Goal: Information Seeking & Learning: Learn about a topic

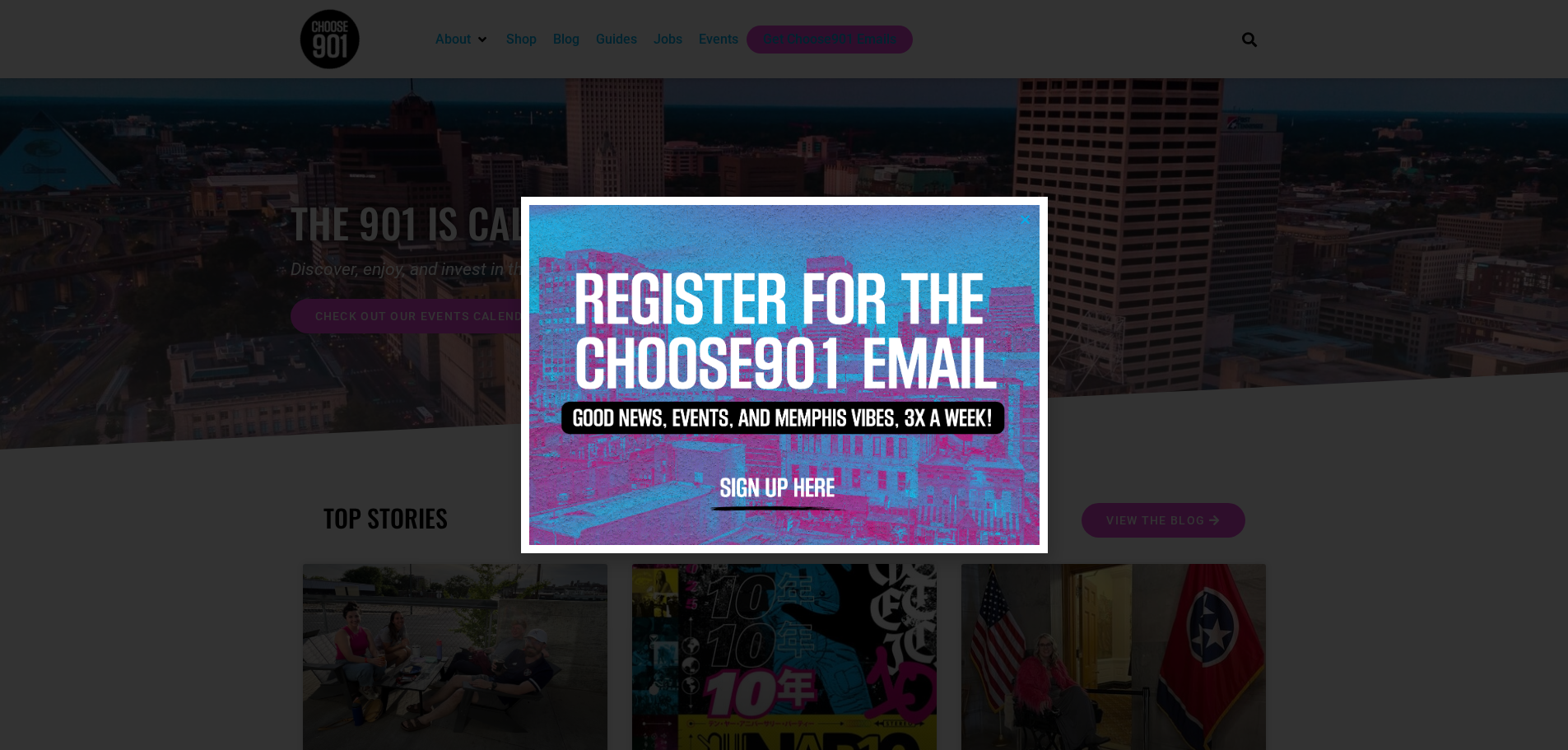
click at [1025, 217] on icon "Close" at bounding box center [1025, 219] width 12 height 12
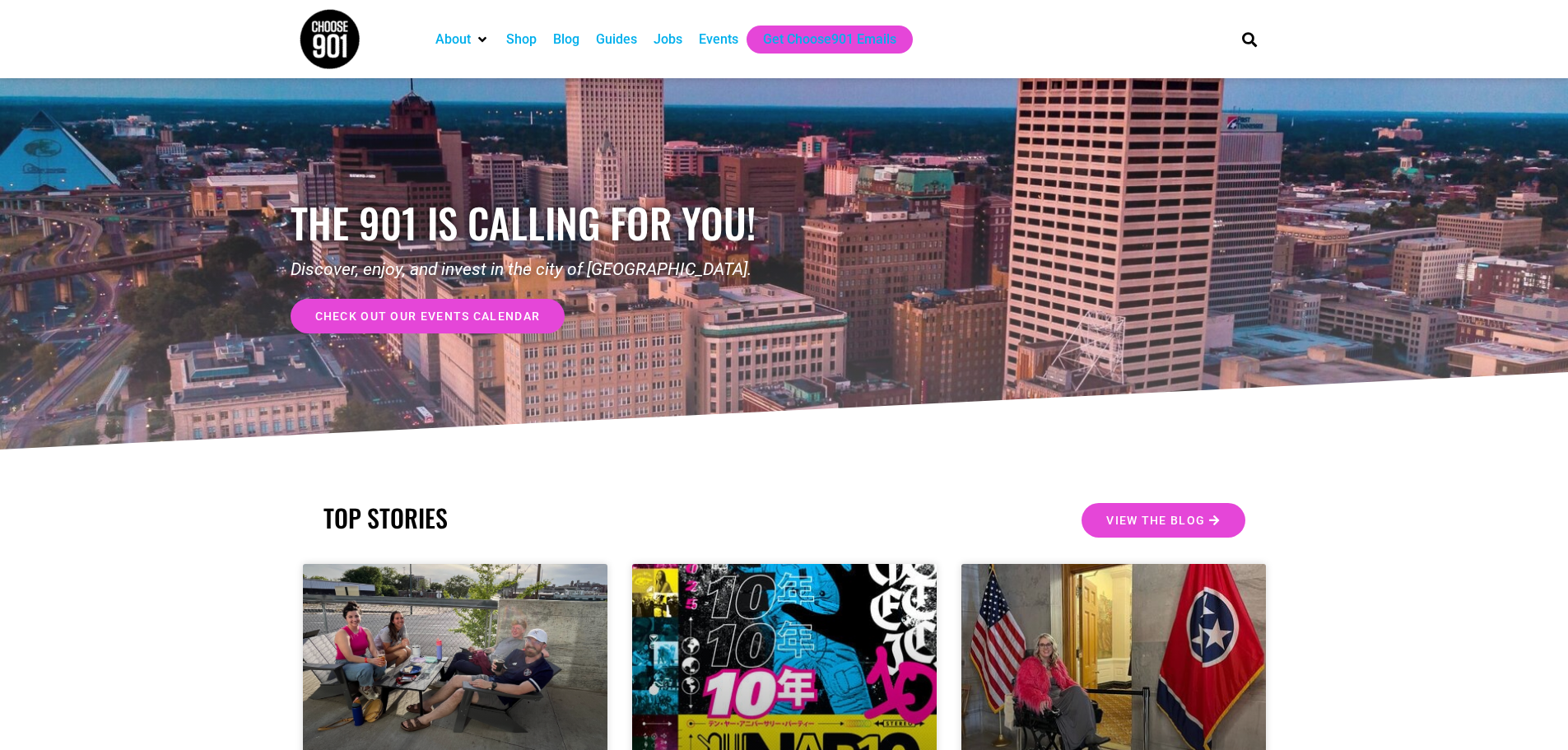
click at [713, 33] on div "Events" at bounding box center [719, 39] width 40 height 20
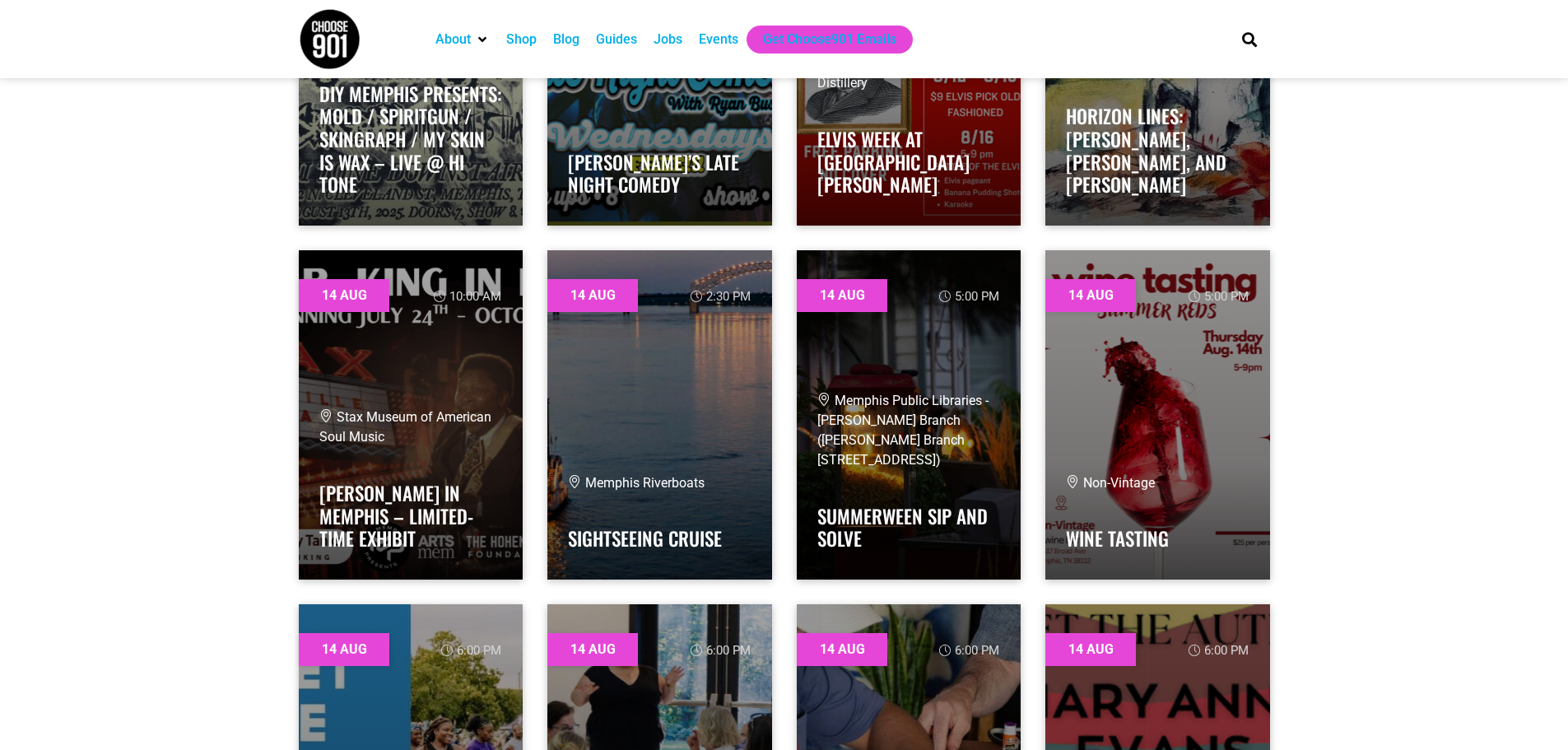
scroll to position [1831, 0]
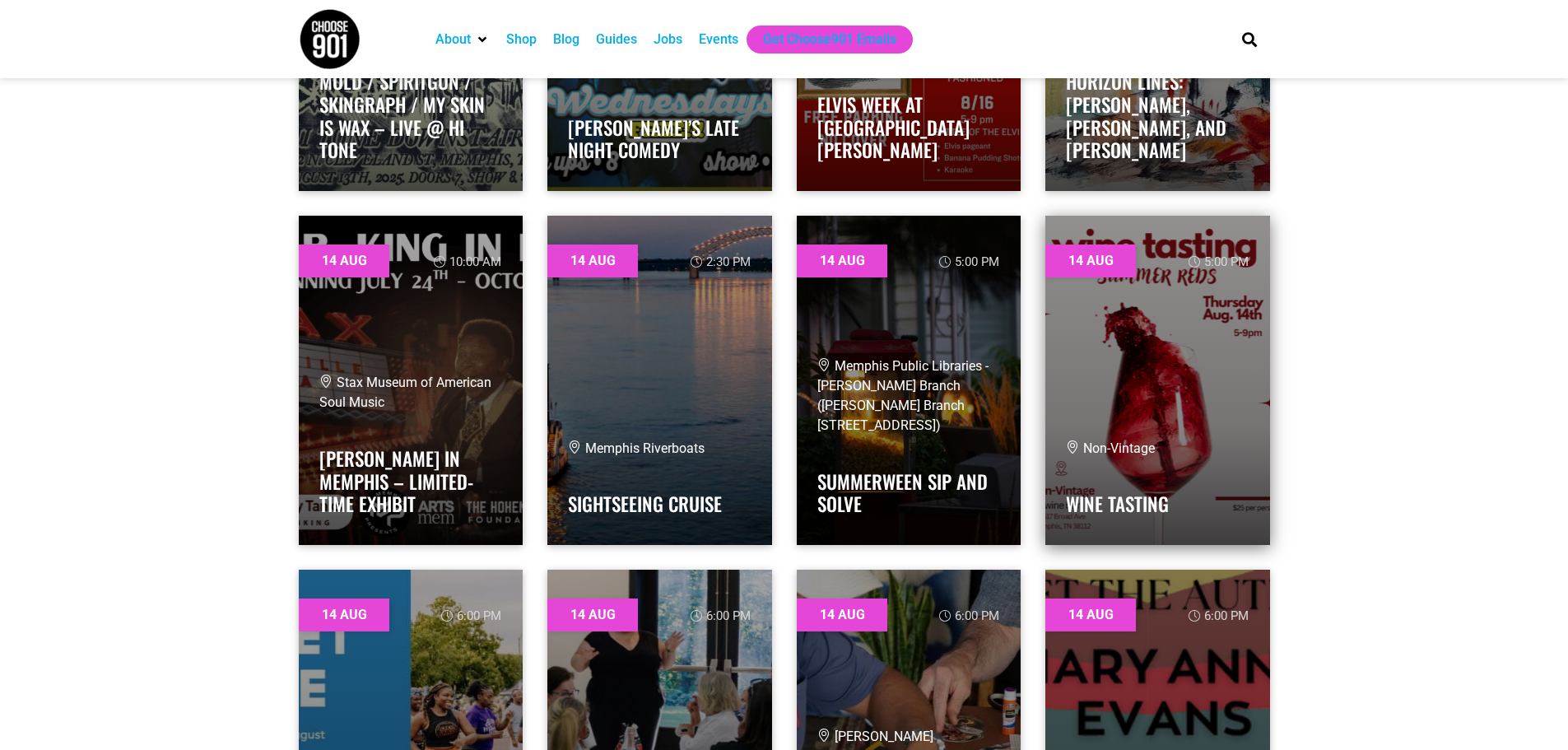
click at [1143, 395] on link at bounding box center [1157, 380] width 224 height 329
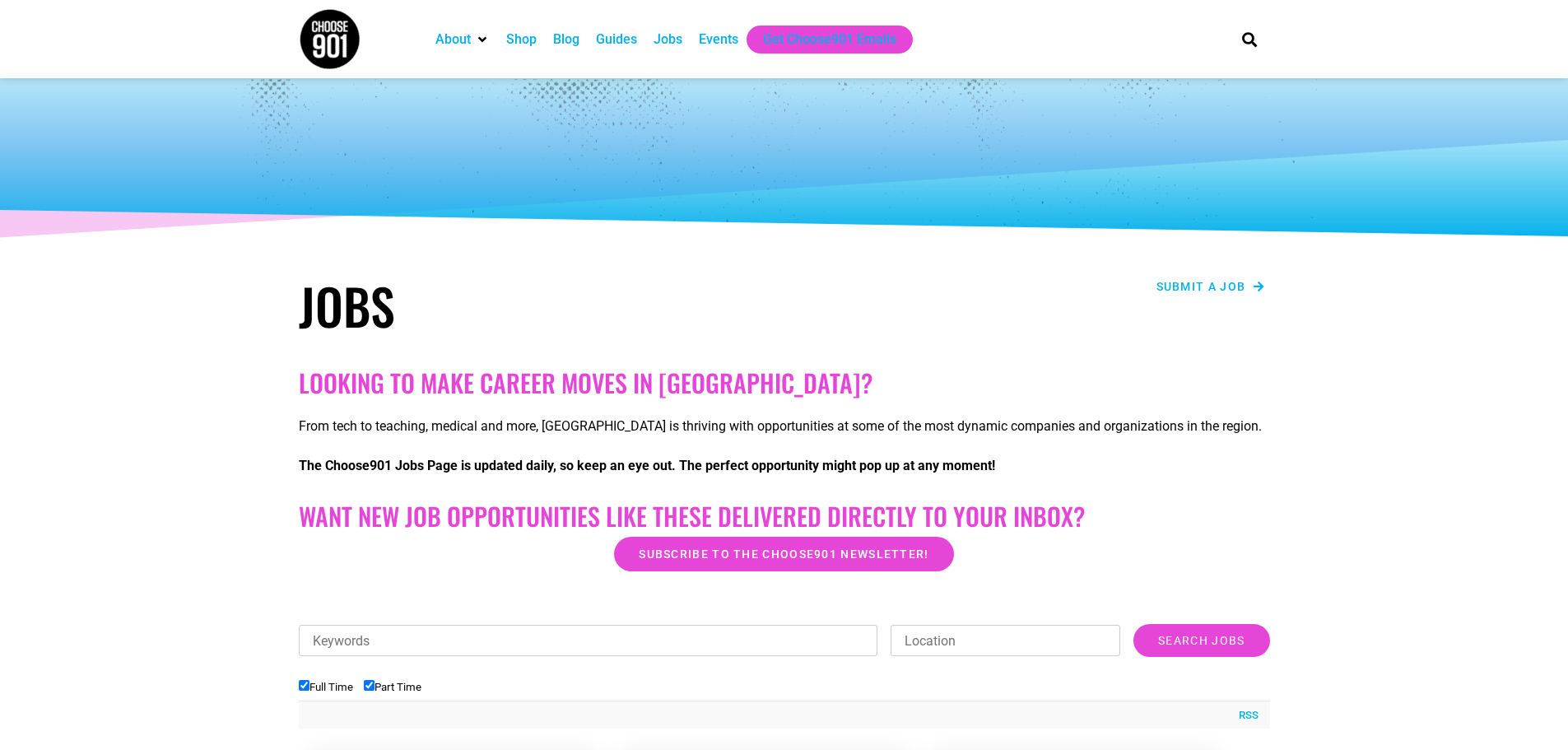
click at [1239, 287] on span "Submit a job" at bounding box center [1200, 286] width 90 height 11
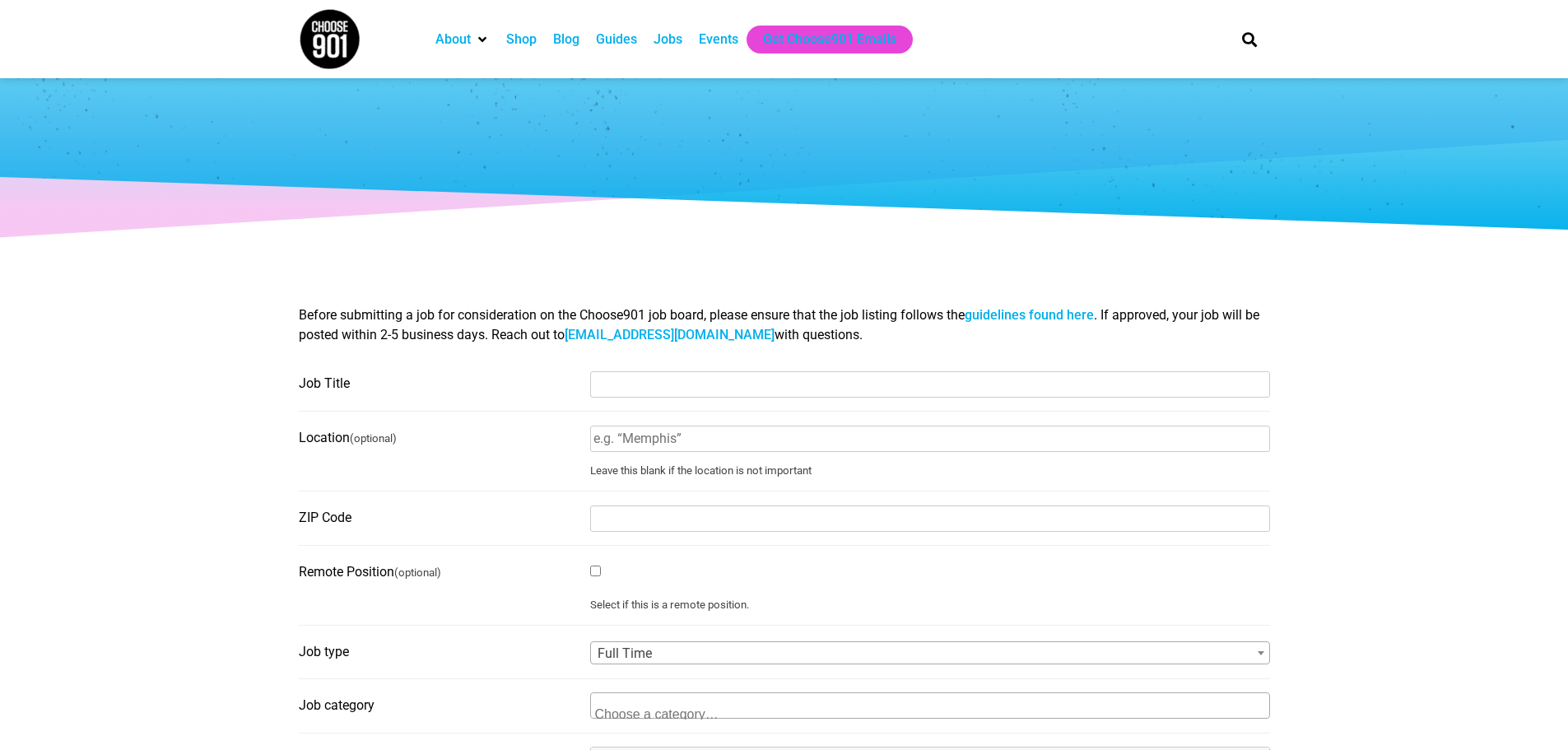
select select
click at [1029, 309] on link "guidelines found here" at bounding box center [1029, 315] width 129 height 16
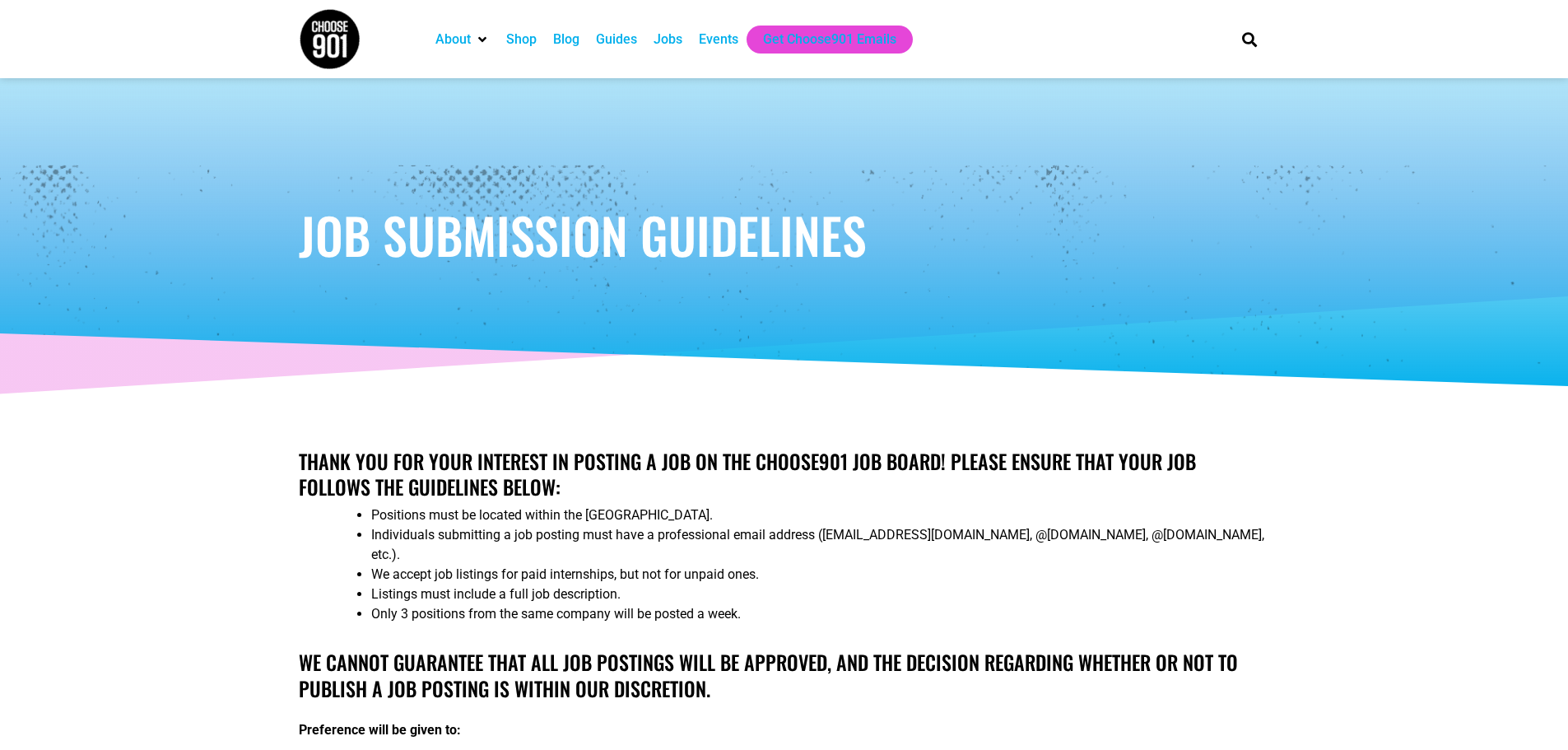
scroll to position [7, 0]
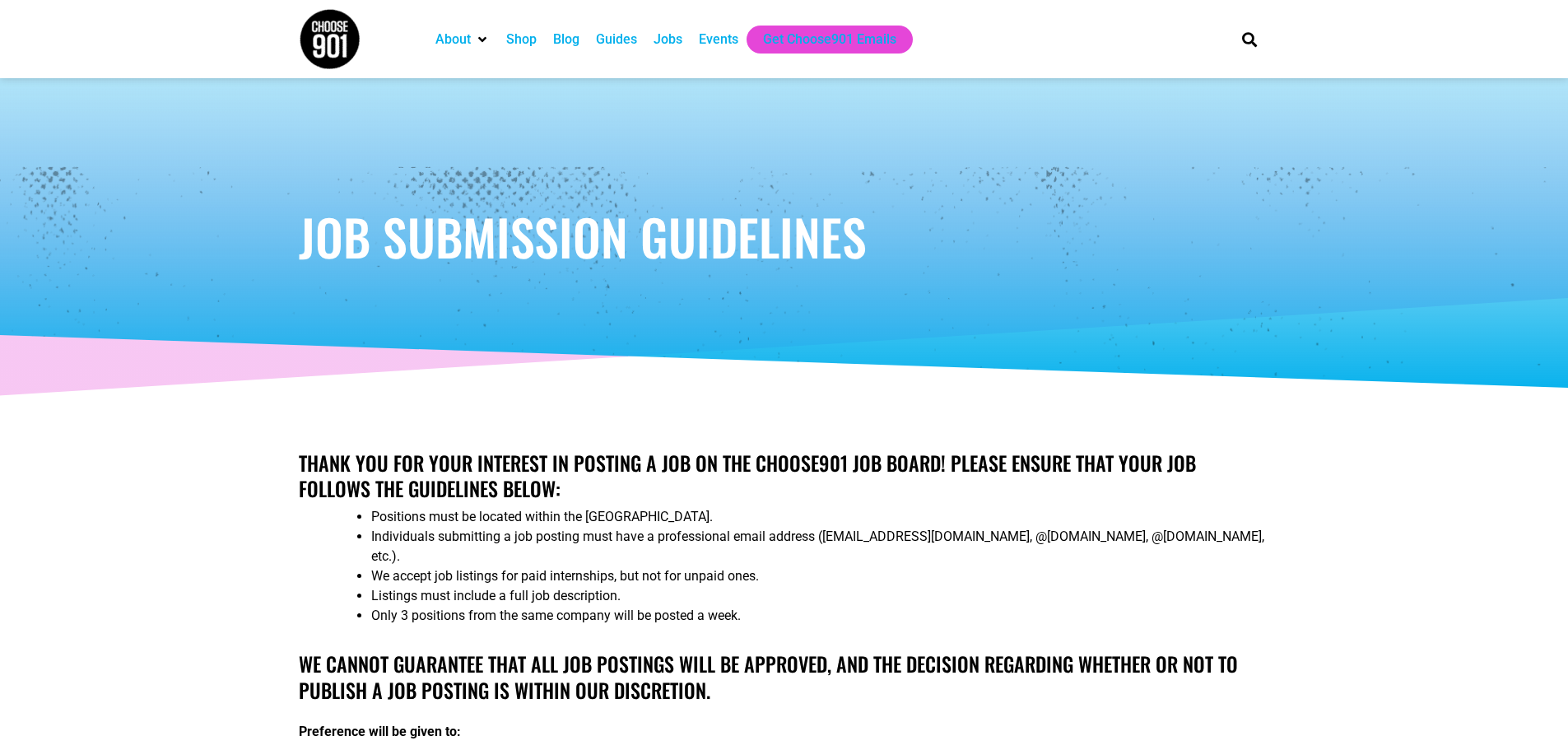
click at [673, 37] on div "Jobs" at bounding box center [668, 39] width 29 height 20
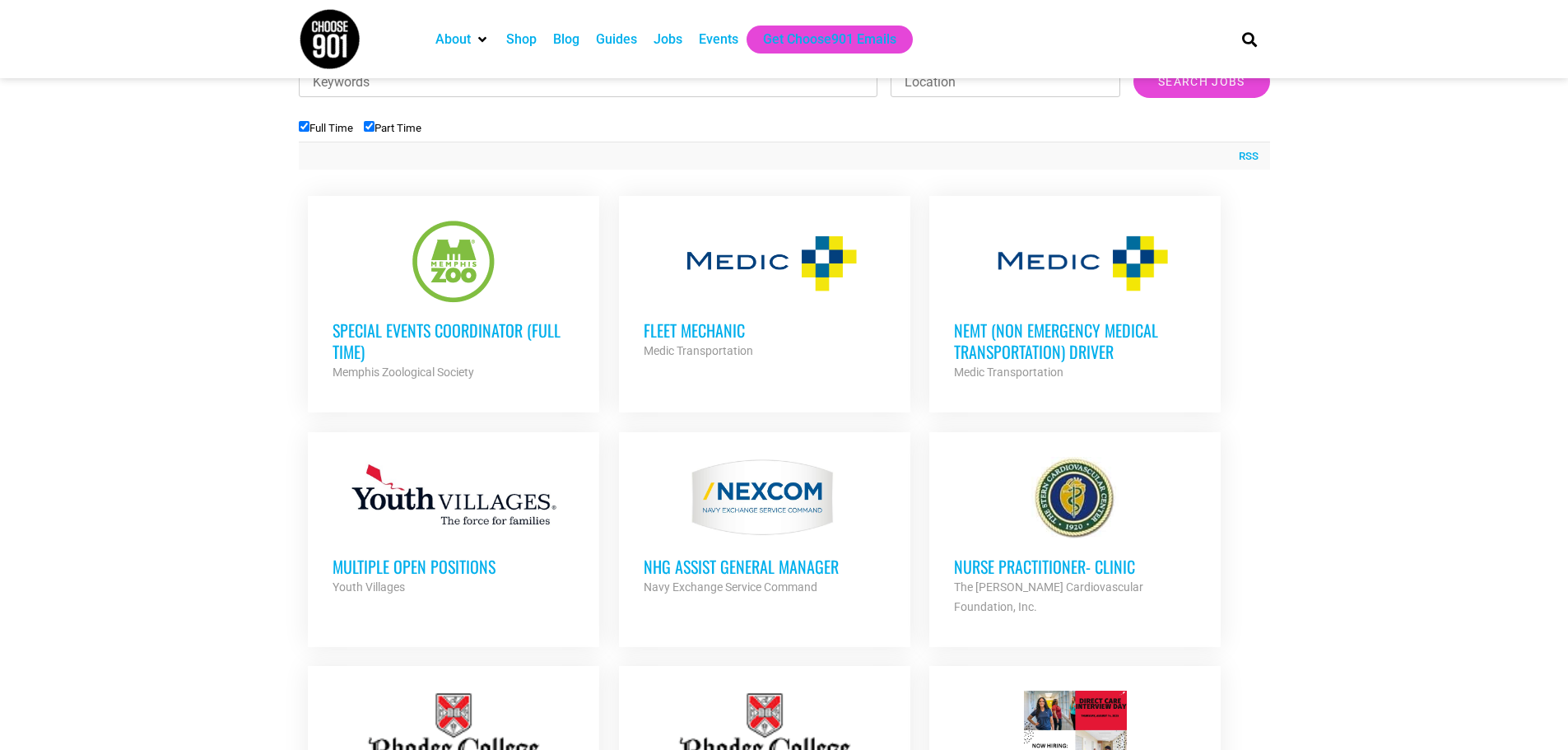
scroll to position [562, 0]
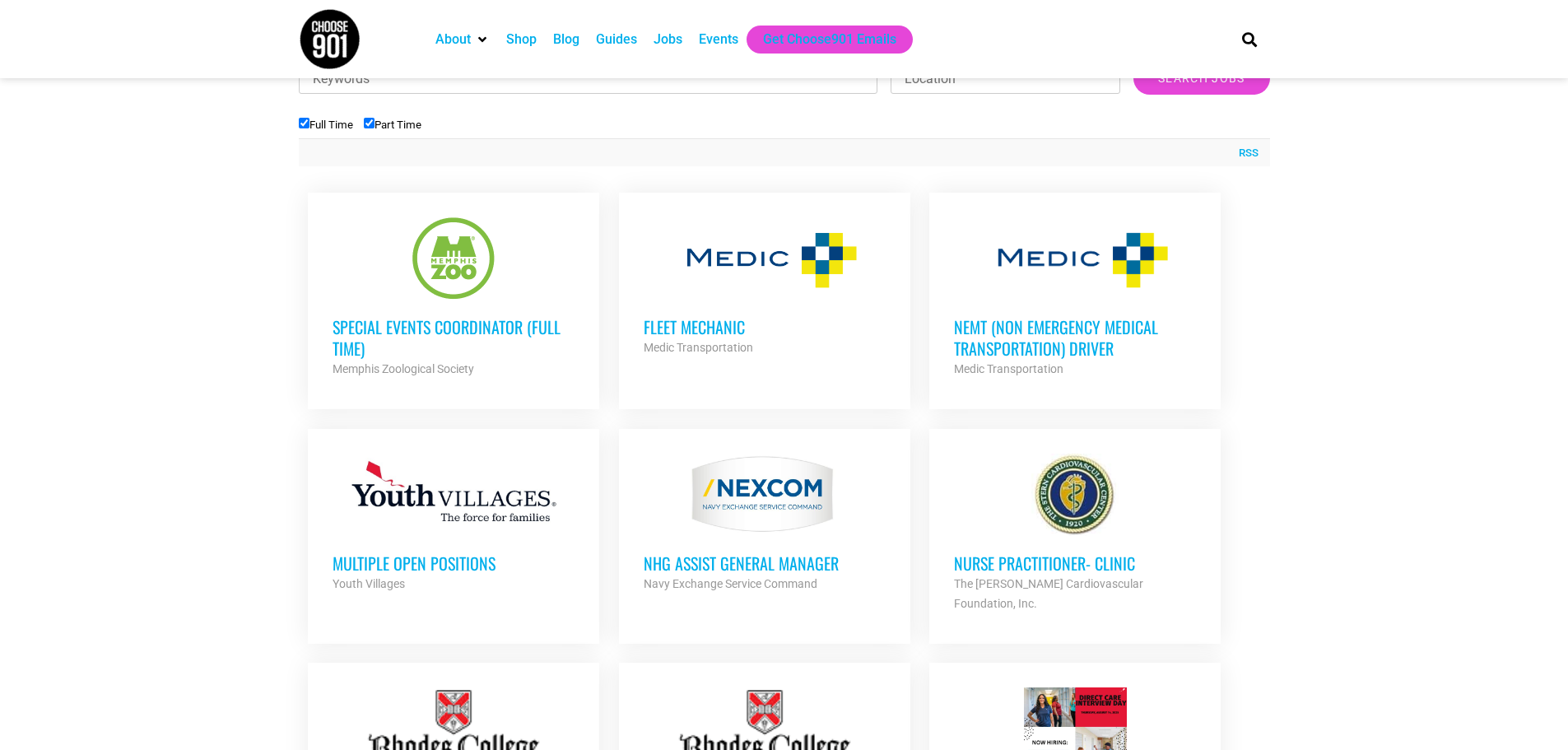
click at [371, 125] on input "Part Time" at bounding box center [368, 122] width 10 height 10
click at [371, 124] on input "Part Time" at bounding box center [368, 122] width 10 height 10
click at [368, 124] on input "Part Time" at bounding box center [368, 122] width 10 height 10
checkbox input "false"
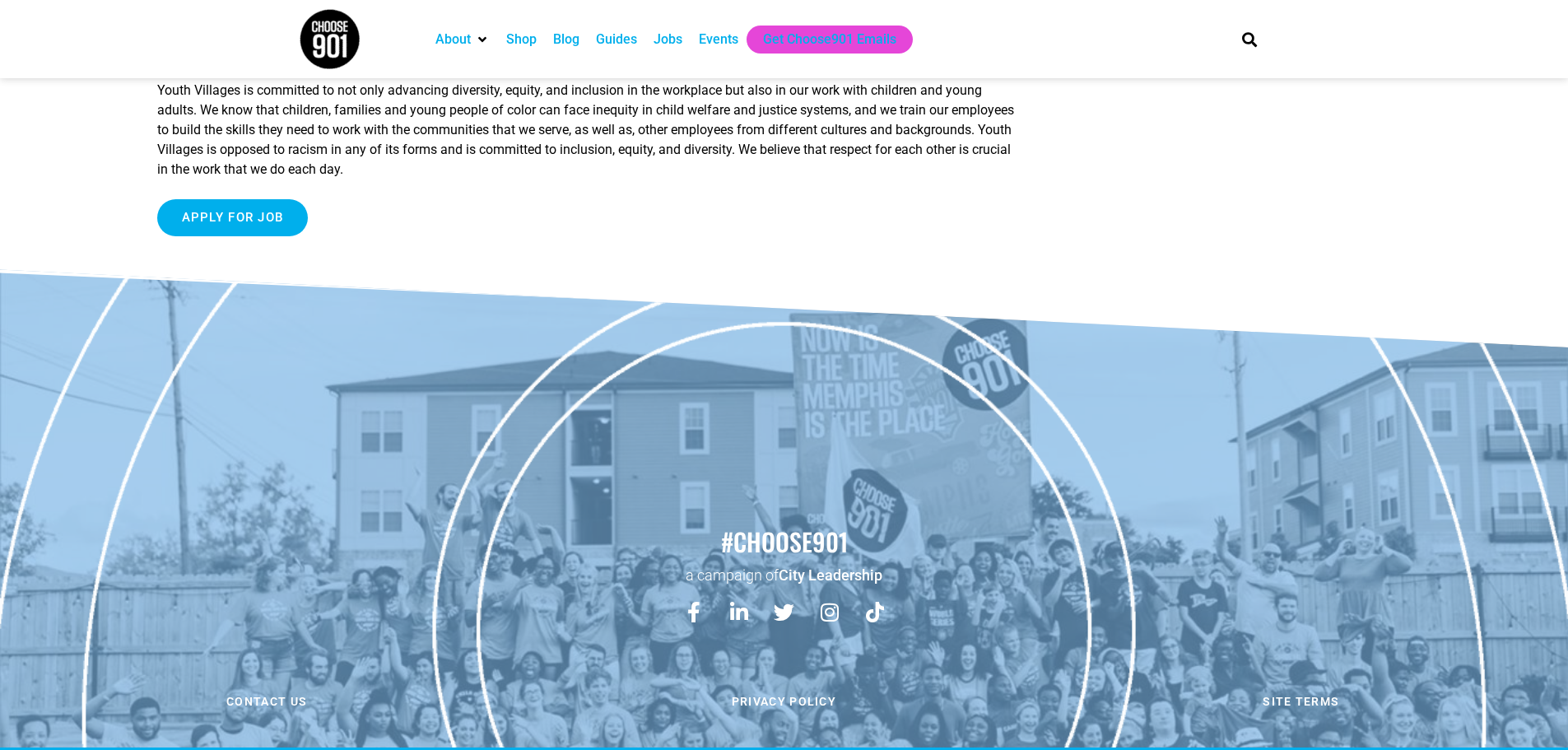
scroll to position [1251, 0]
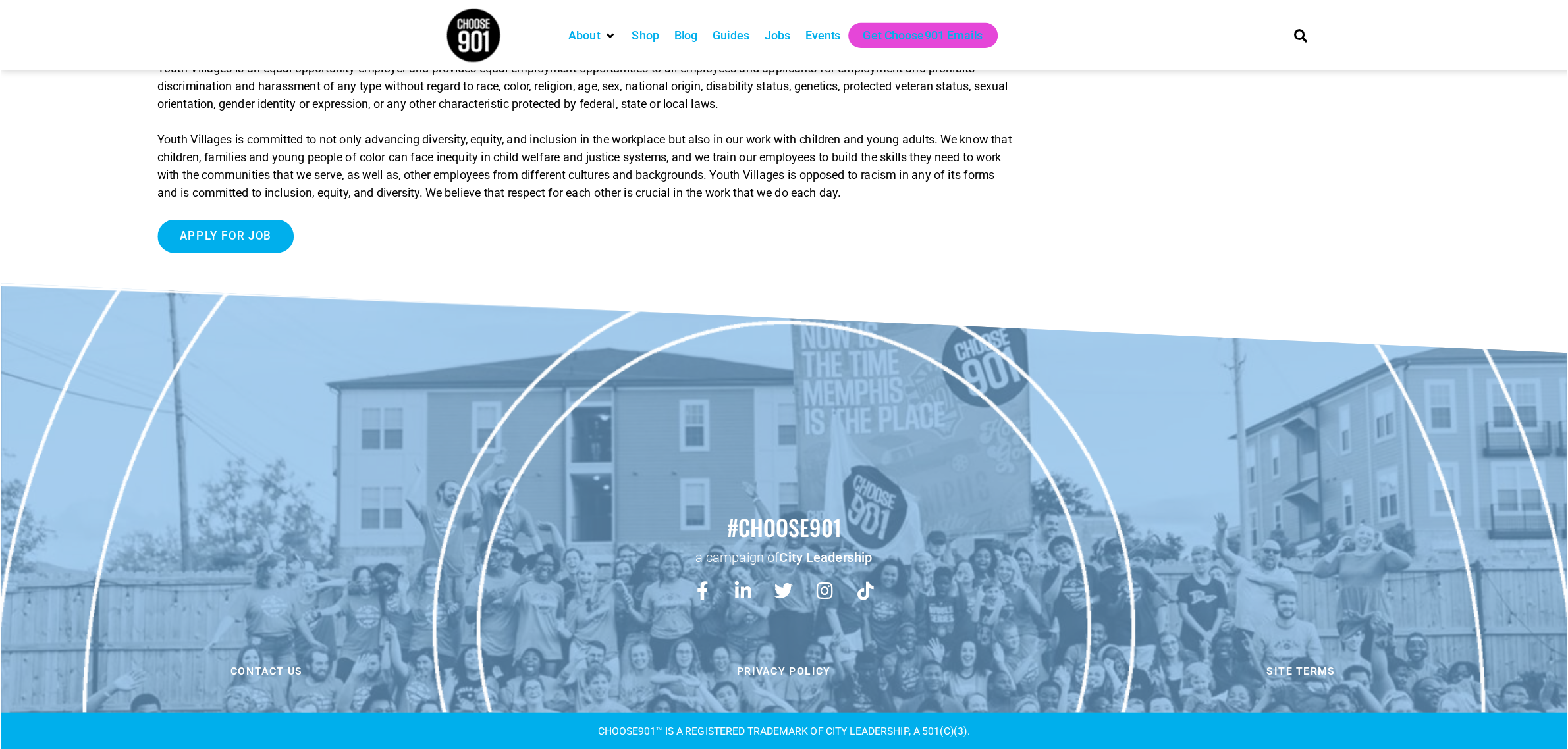
scroll to position [833, 0]
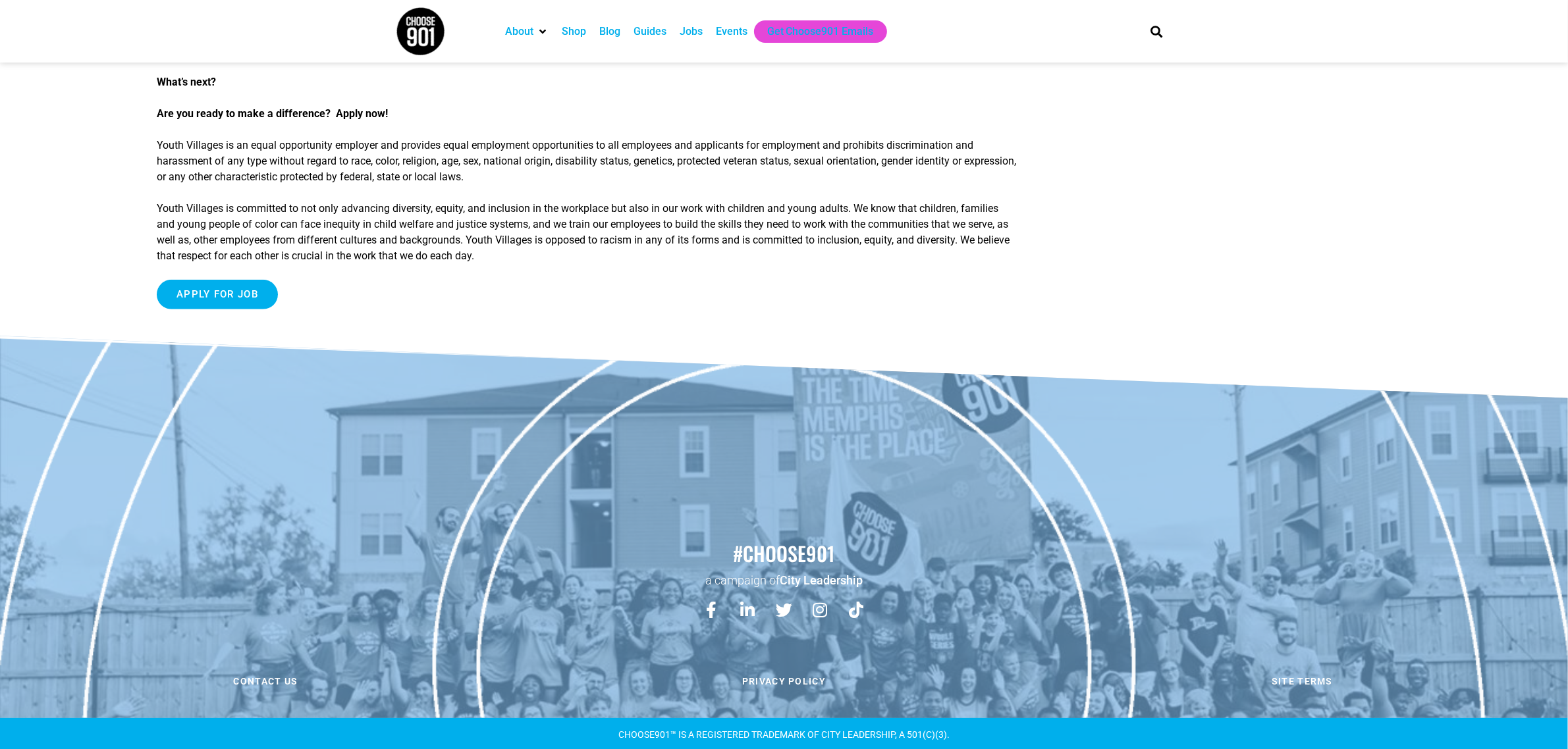
drag, startPoint x: 1234, startPoint y: 2, endPoint x: 1110, endPoint y: 289, distance: 312.6
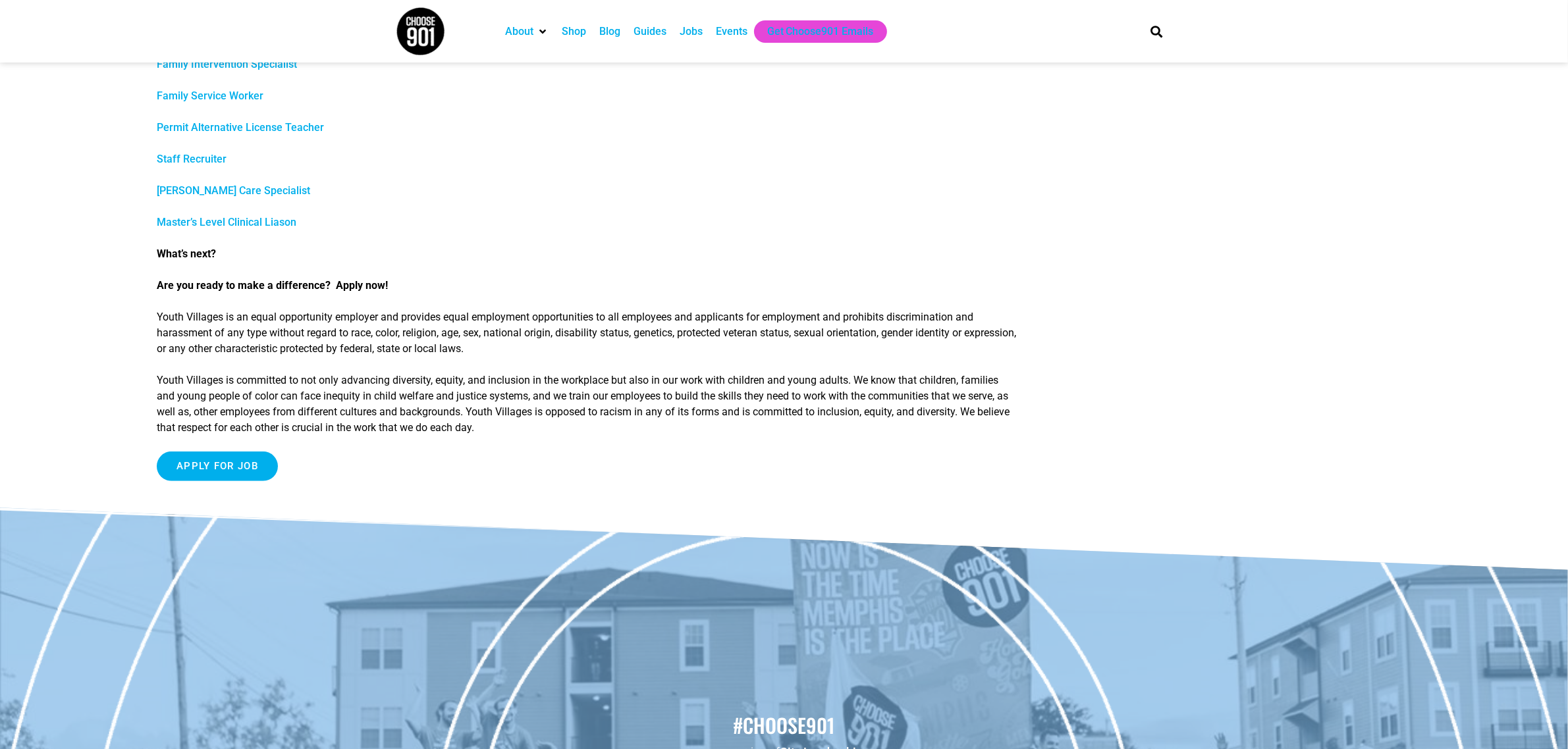
scroll to position [678, 0]
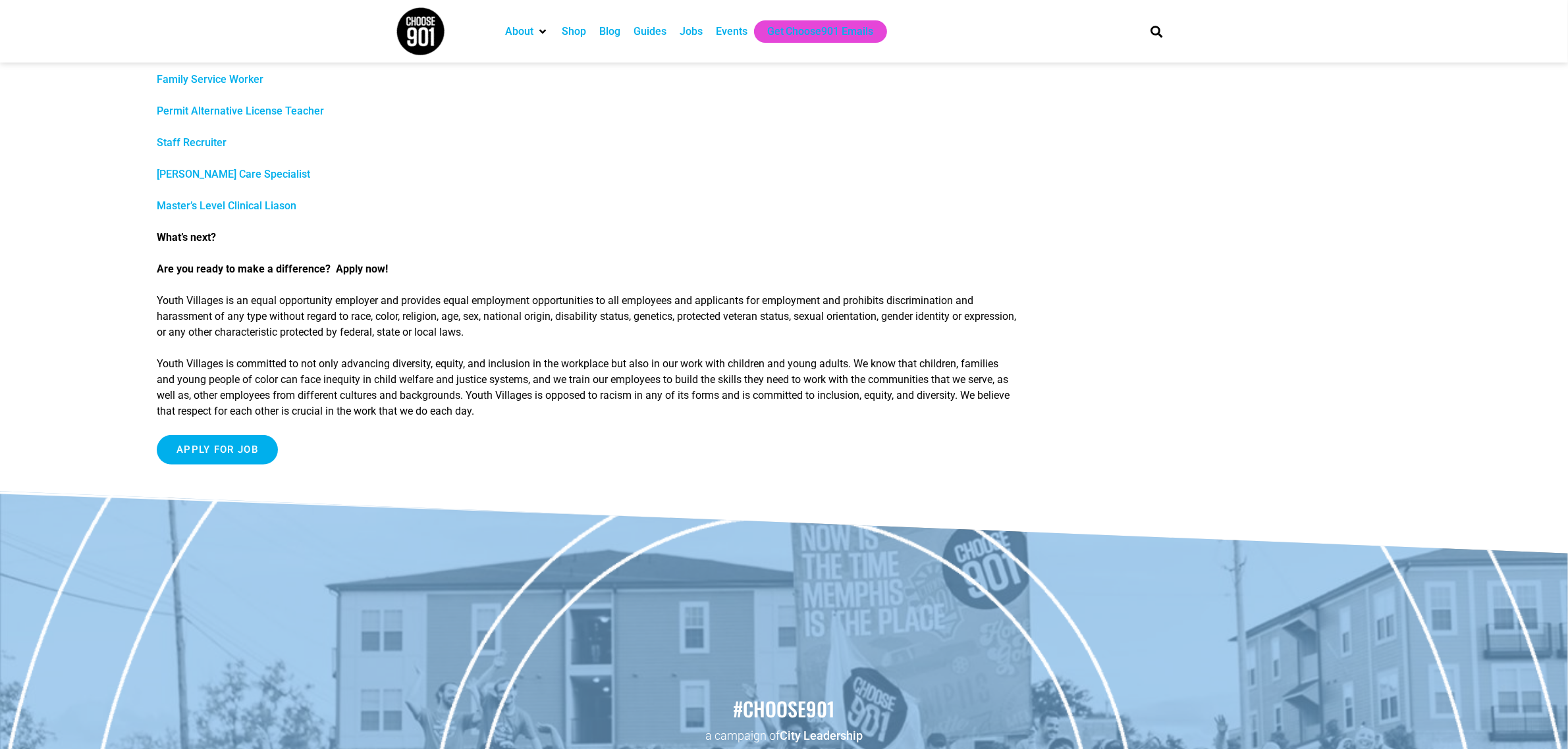
click at [0, 80] on html "About Contact Us Donate Shop Blog Guides Jobs Events Get Choose901 Emails Searc…" at bounding box center [784, 114] width 1568 height 1585
drag, startPoint x: 2, startPoint y: 637, endPoint x: -3, endPoint y: 660, distance: 23.5
click at [0, 599] on html "About Contact Us Donate Shop Blog Guides Jobs Events Get Choose901 Emails Searc…" at bounding box center [784, 114] width 1568 height 1585
drag, startPoint x: 1, startPoint y: 435, endPoint x: -5, endPoint y: 430, distance: 7.8
click at [0, 430] on html "About Contact Us Donate Shop Blog Guides Jobs Events Get Choose901 Emails Searc…" at bounding box center [784, 114] width 1568 height 1585
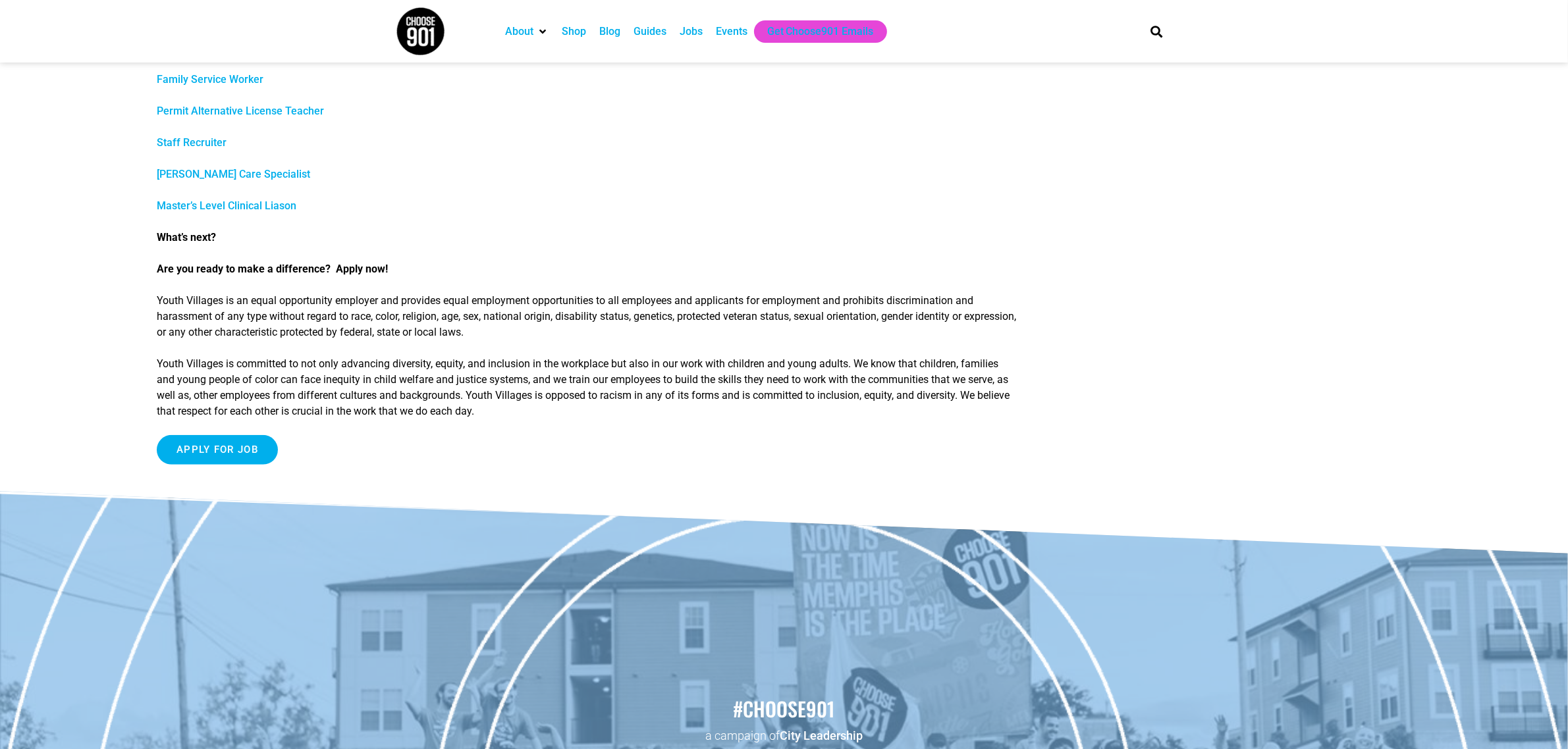
drag, startPoint x: 1, startPoint y: 366, endPoint x: 5, endPoint y: 399, distance: 33.2
click at [732, 34] on div "Events" at bounding box center [732, 31] width 32 height 16
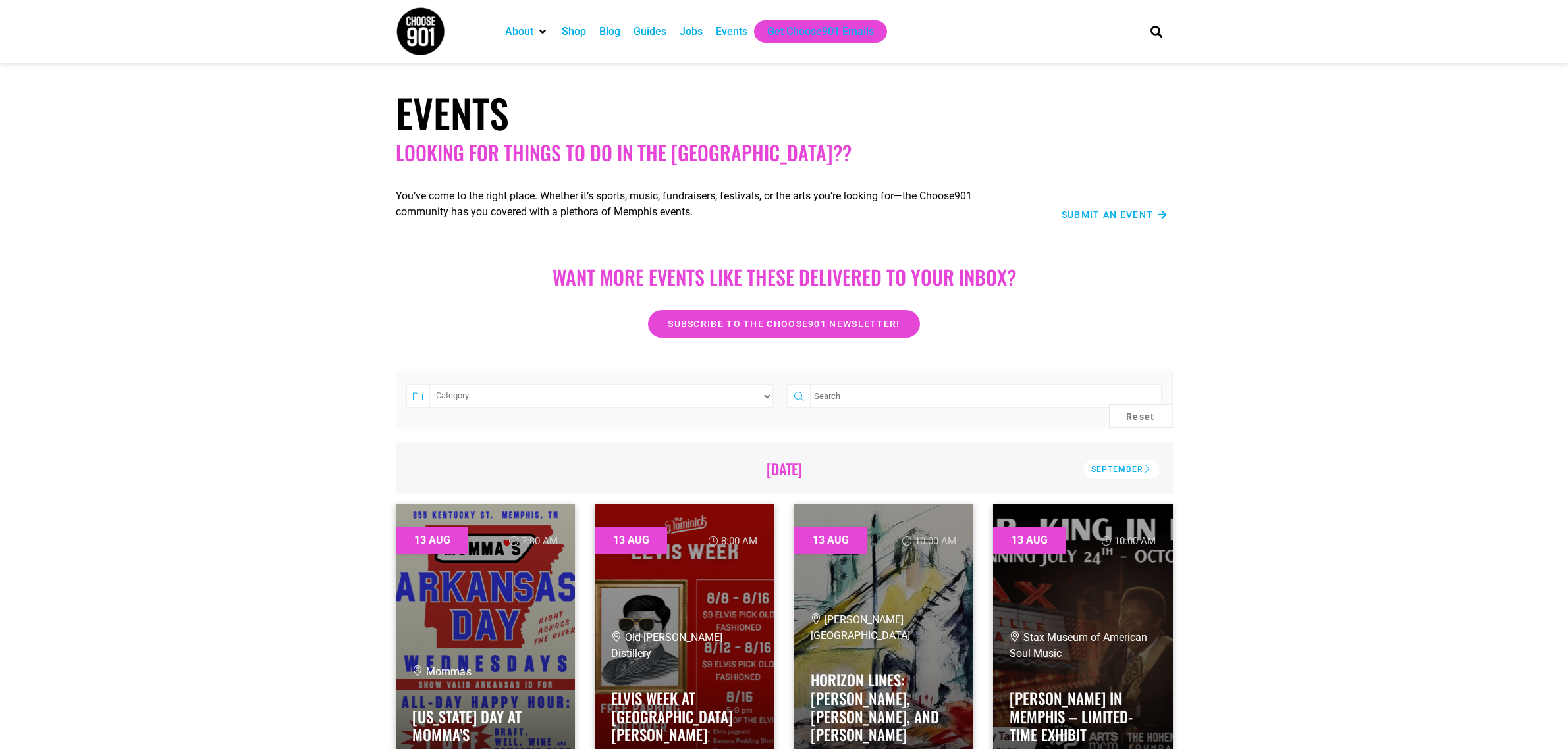
click at [473, 393] on select "Category Adults Only Career Comedy Education Family Friendly Festival Film Food…" at bounding box center [602, 396] width 345 height 23
select select "75"
click at [430, 384] on select "Category Adults Only Career Comedy Education Family Friendly Festival Film Food…" at bounding box center [602, 396] width 345 height 23
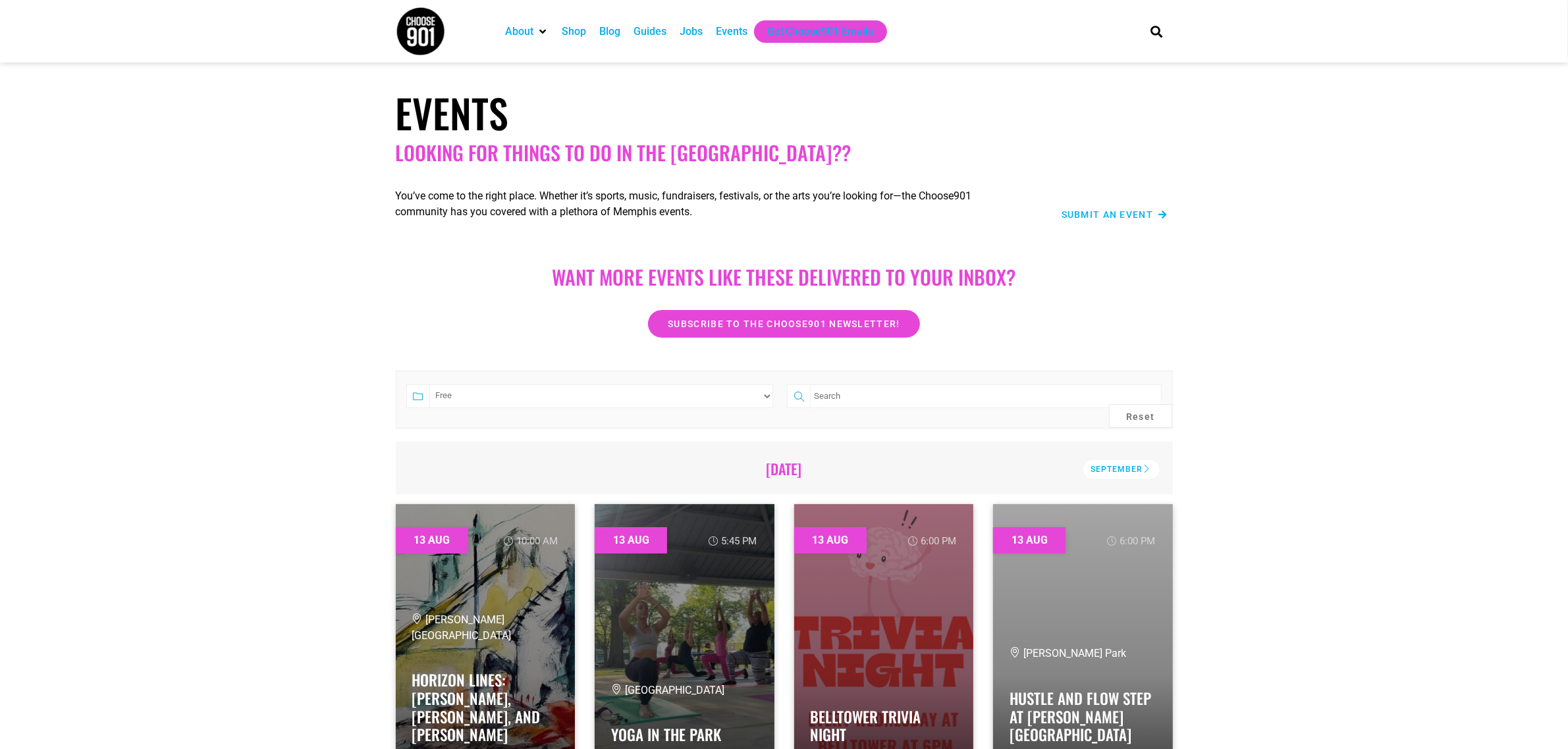
drag, startPoint x: 1573, startPoint y: 71, endPoint x: 1493, endPoint y: 38, distance: 86.5
click at [1493, 38] on section "About Contact Us Donate Shop Blog Guides Jobs Events Get Choose901 Emails Search" at bounding box center [784, 31] width 1568 height 63
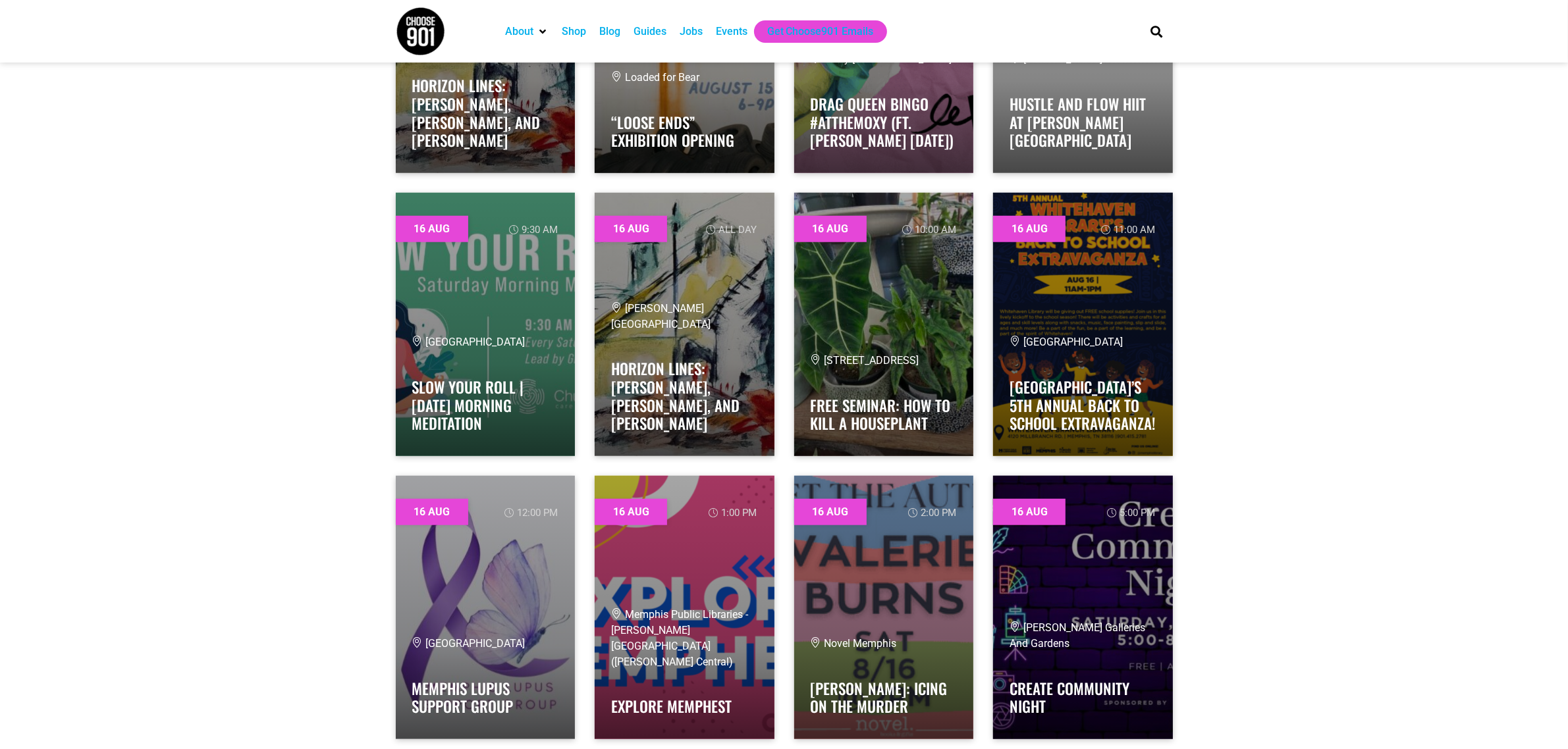
scroll to position [1424, 0]
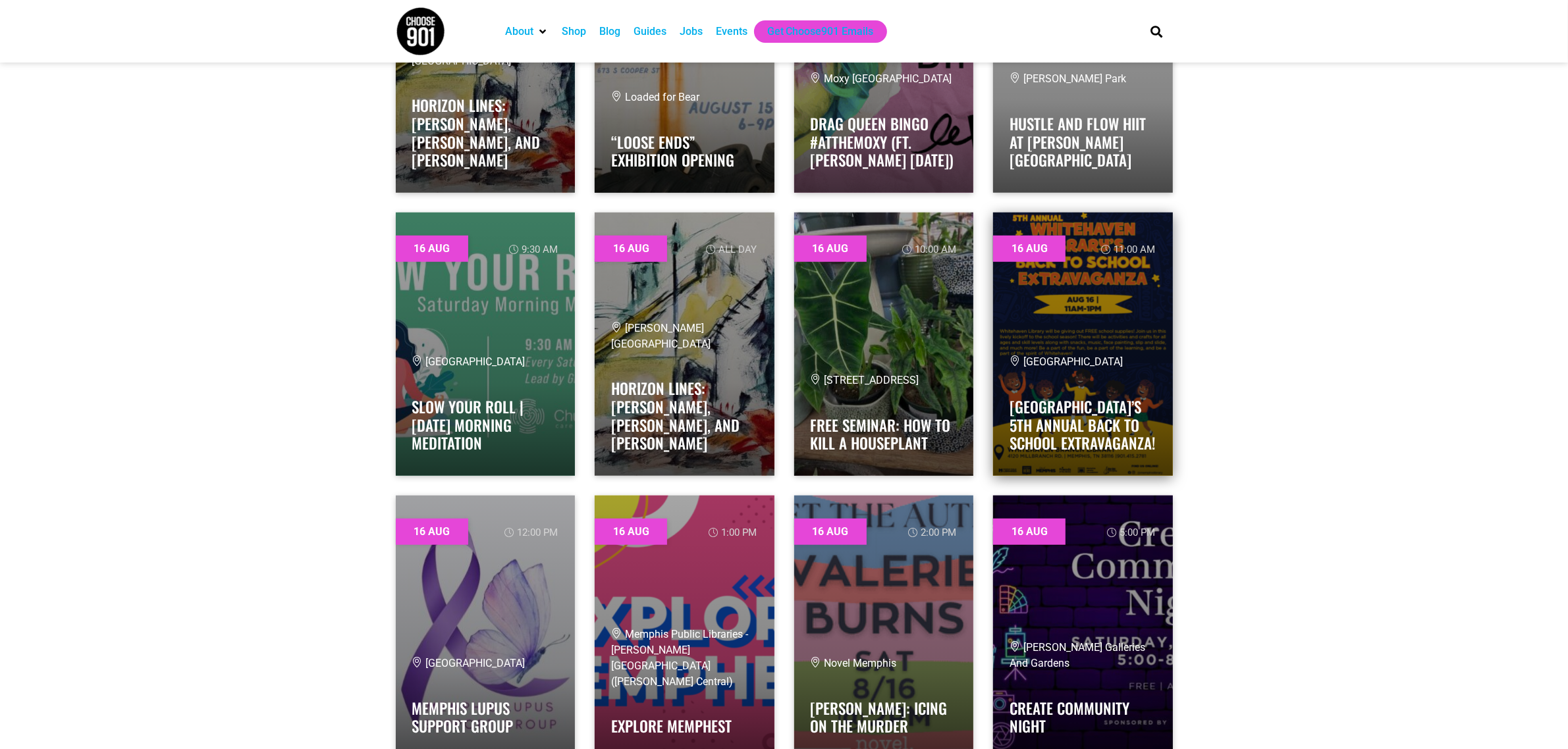
click at [1095, 274] on link at bounding box center [1083, 344] width 179 height 263
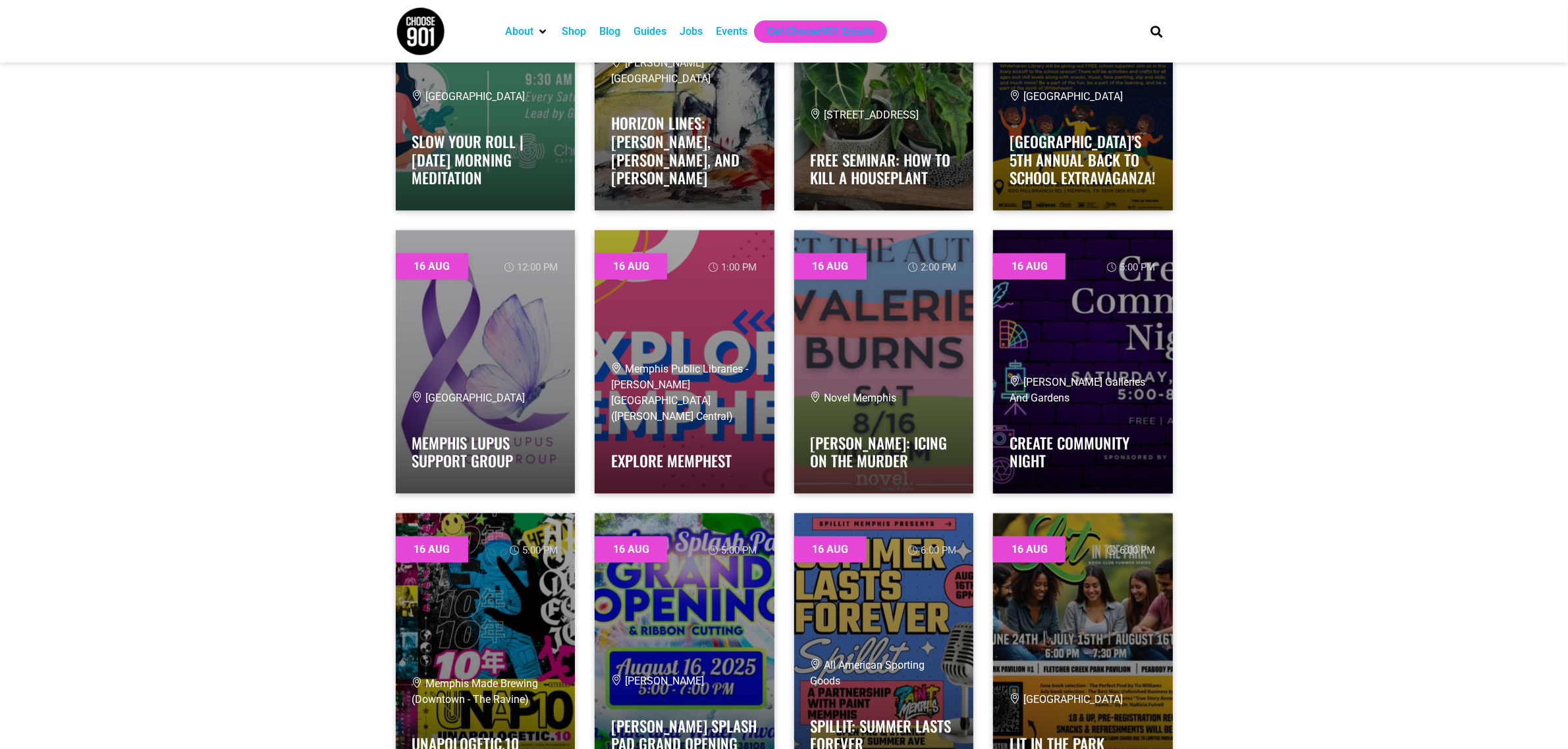
scroll to position [1719, 0]
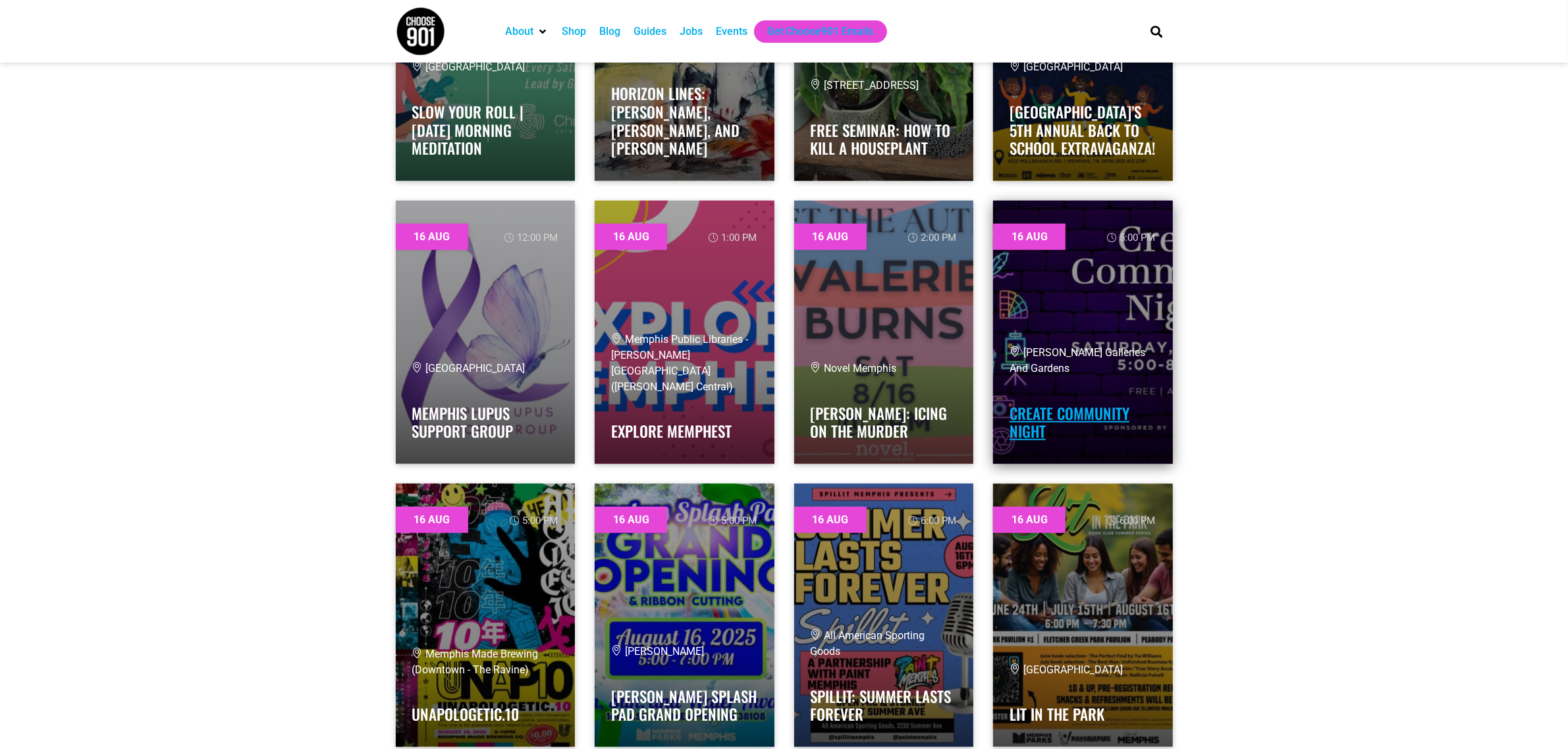
click at [1077, 415] on link "Create Community Night" at bounding box center [1069, 423] width 120 height 41
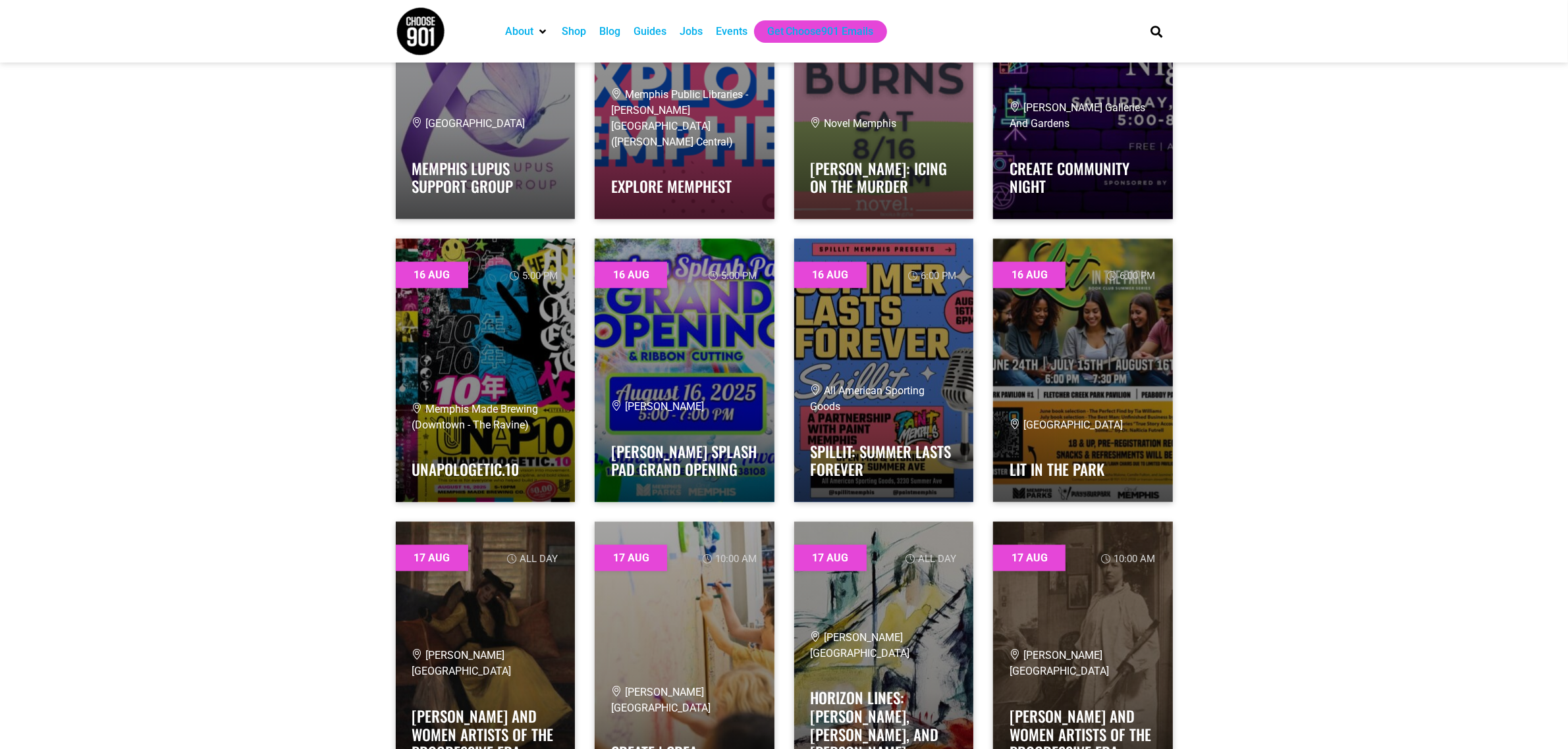
scroll to position [2003, 0]
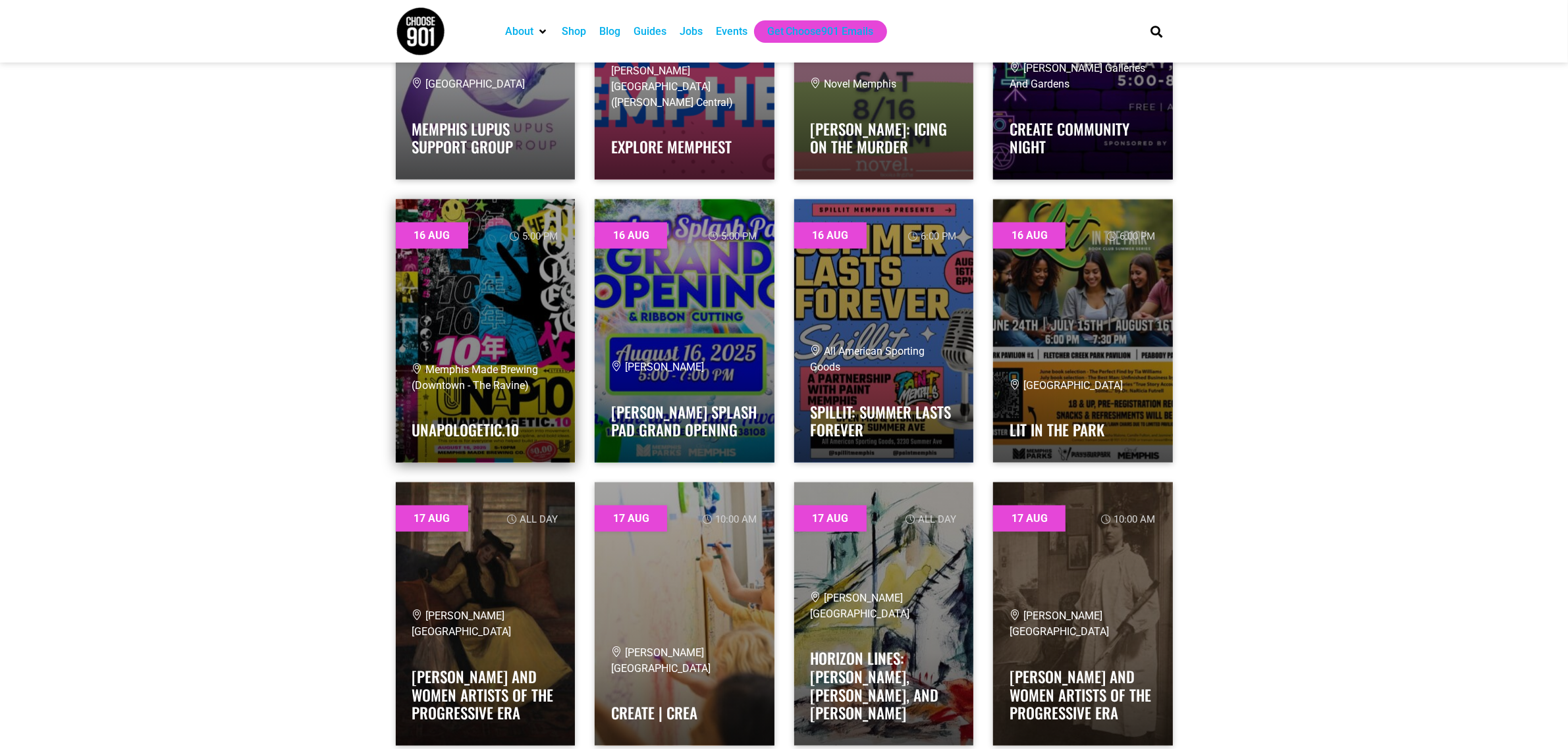
click at [492, 324] on link at bounding box center [485, 331] width 179 height 263
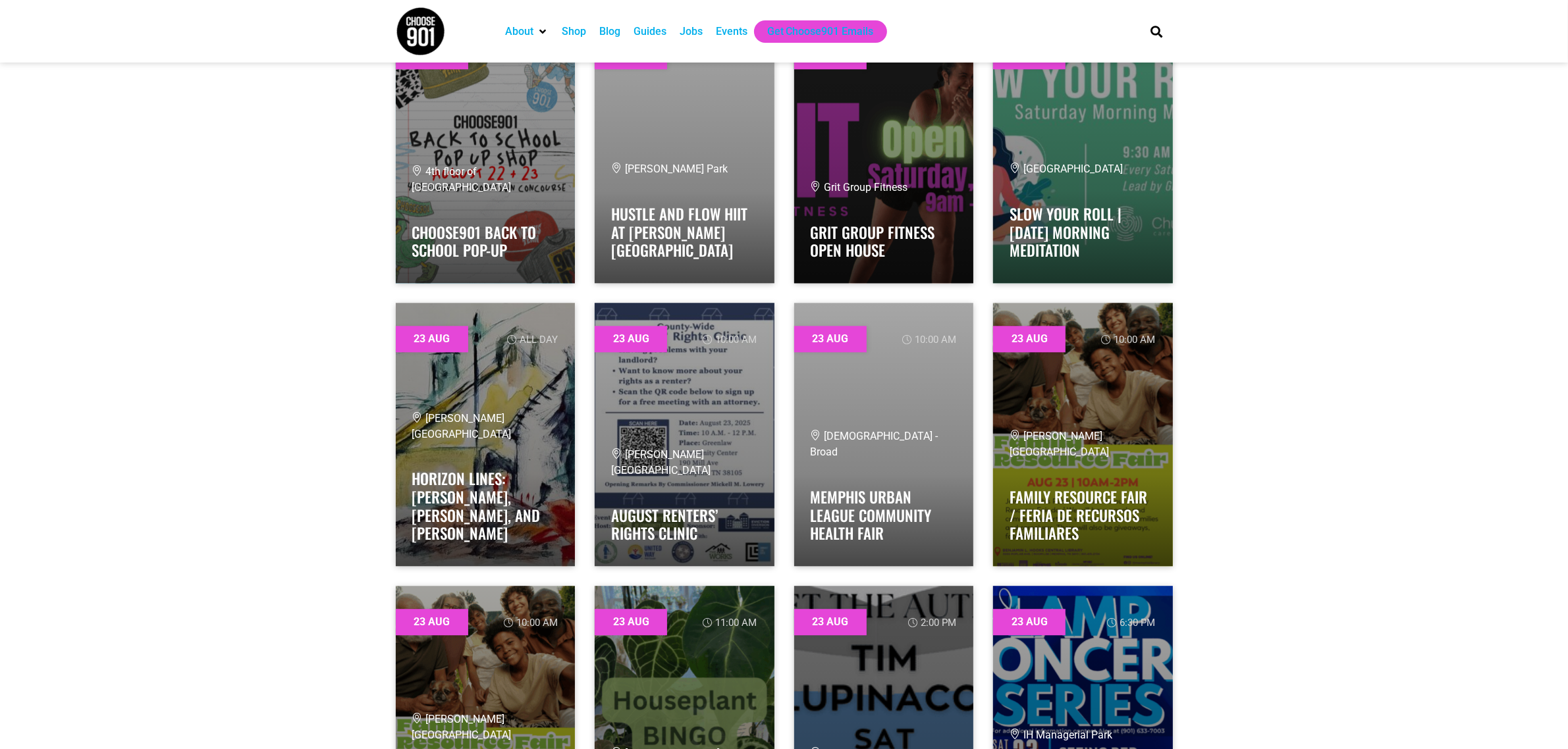
scroll to position [4214, 0]
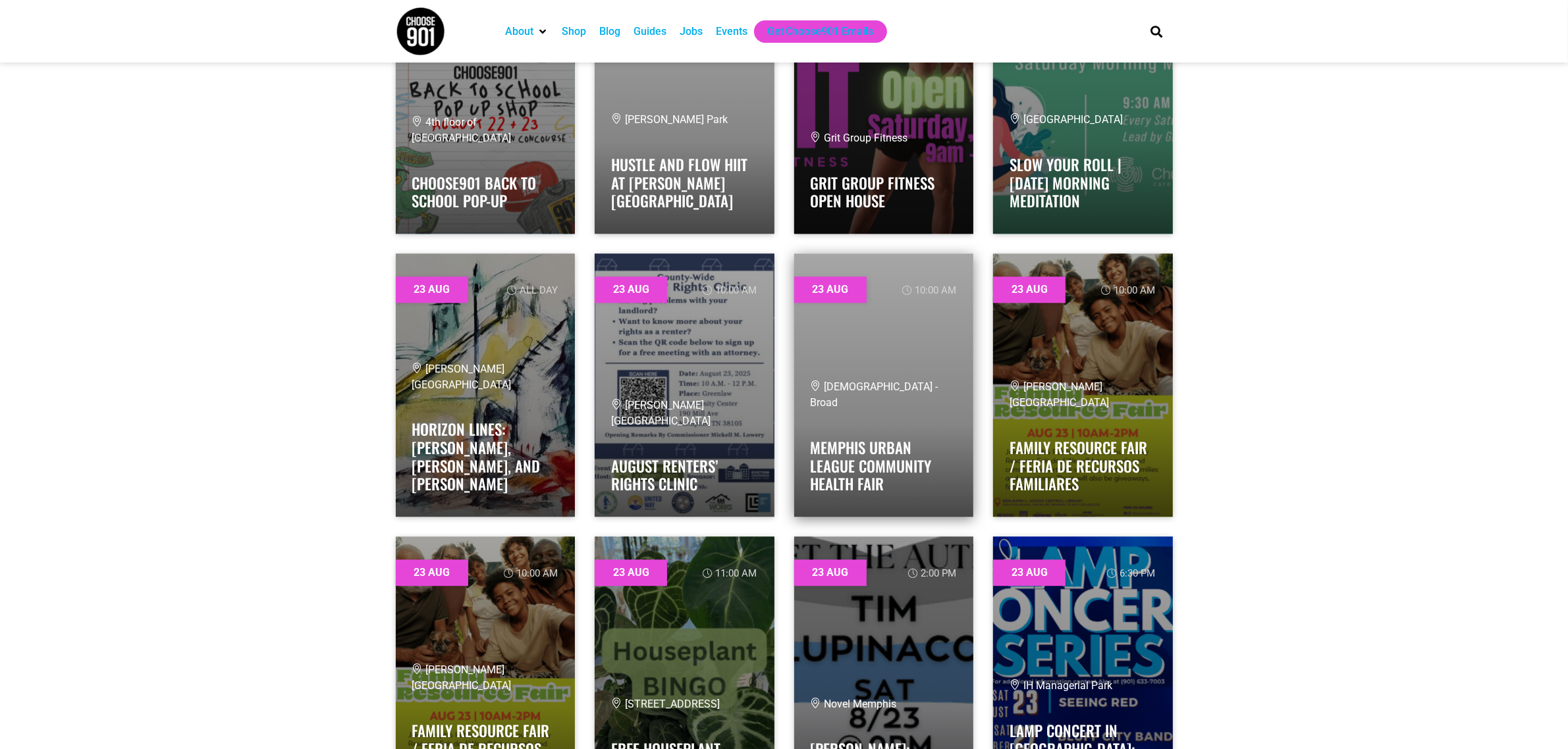
click at [873, 367] on link at bounding box center [884, 384] width 179 height 263
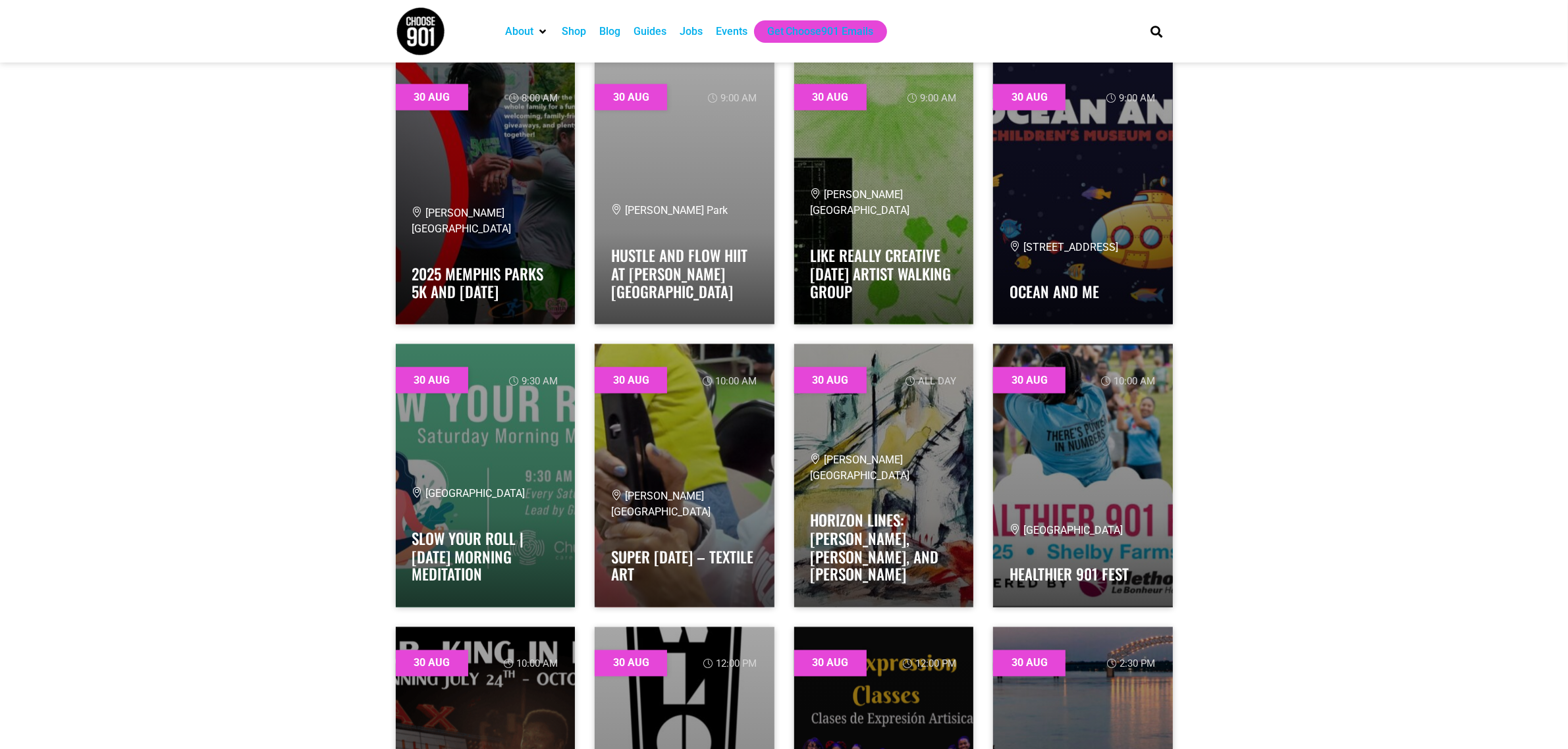
scroll to position [21472, 0]
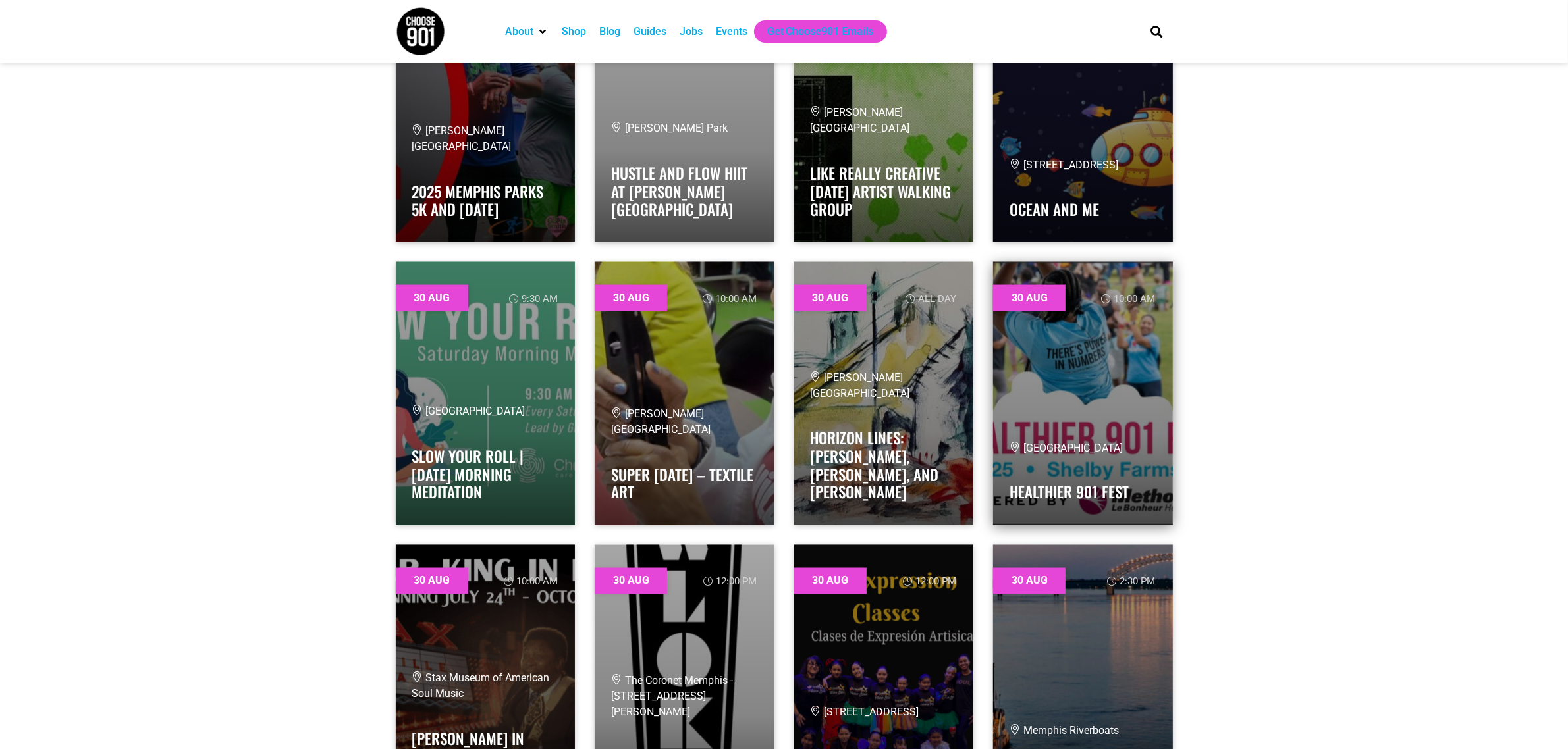
click at [1110, 395] on link at bounding box center [1083, 393] width 179 height 263
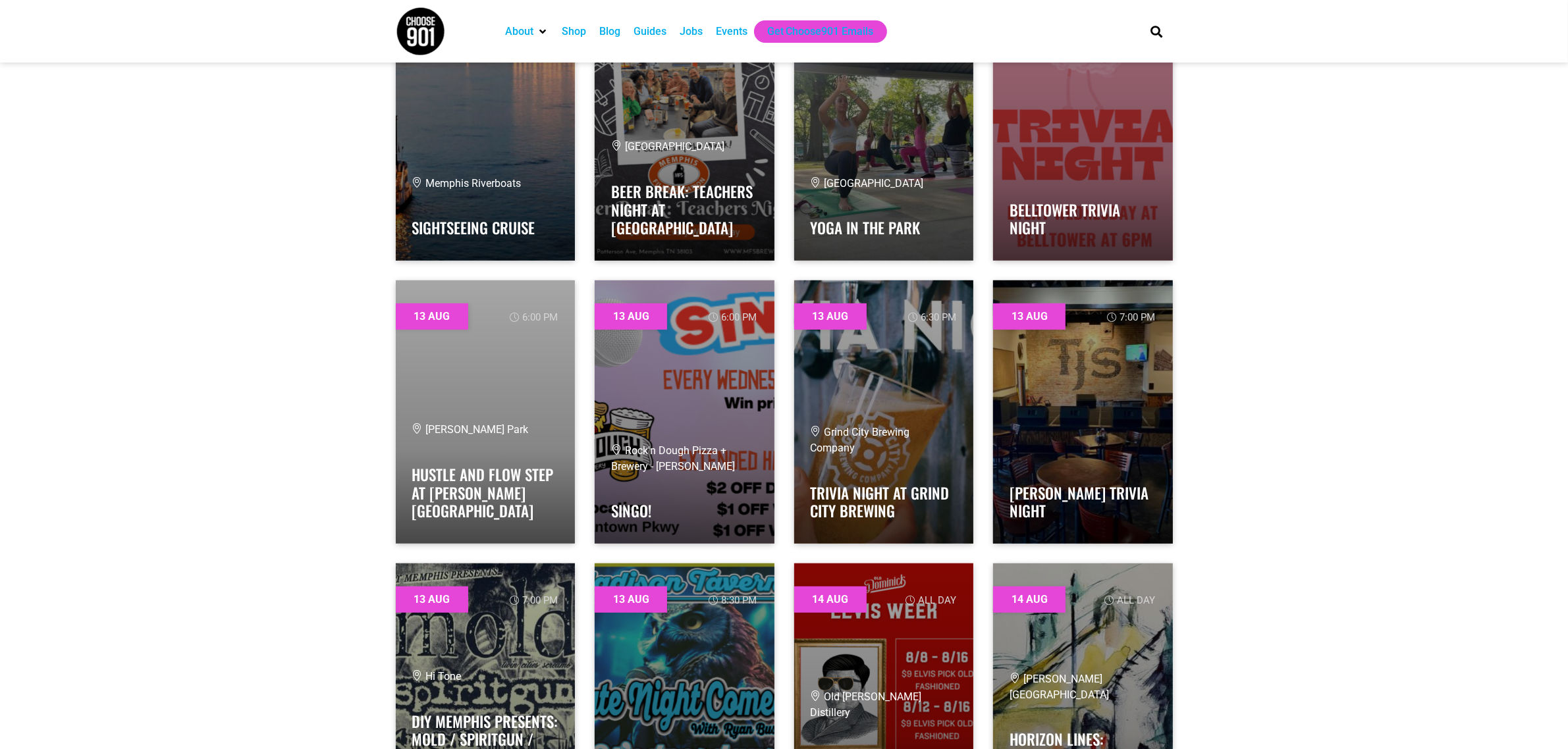
scroll to position [0, 0]
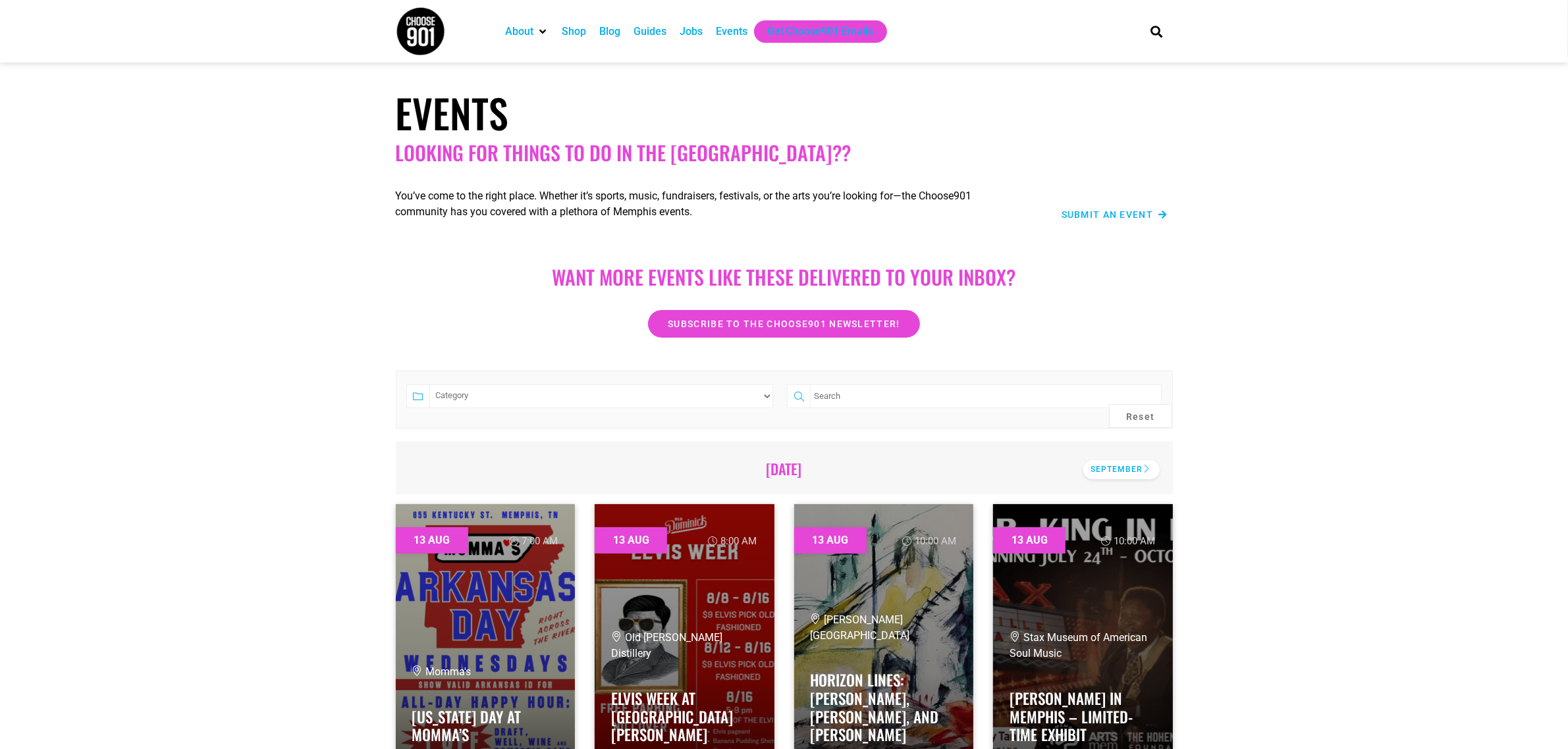
click at [1101, 471] on div "September" at bounding box center [1121, 469] width 76 height 19
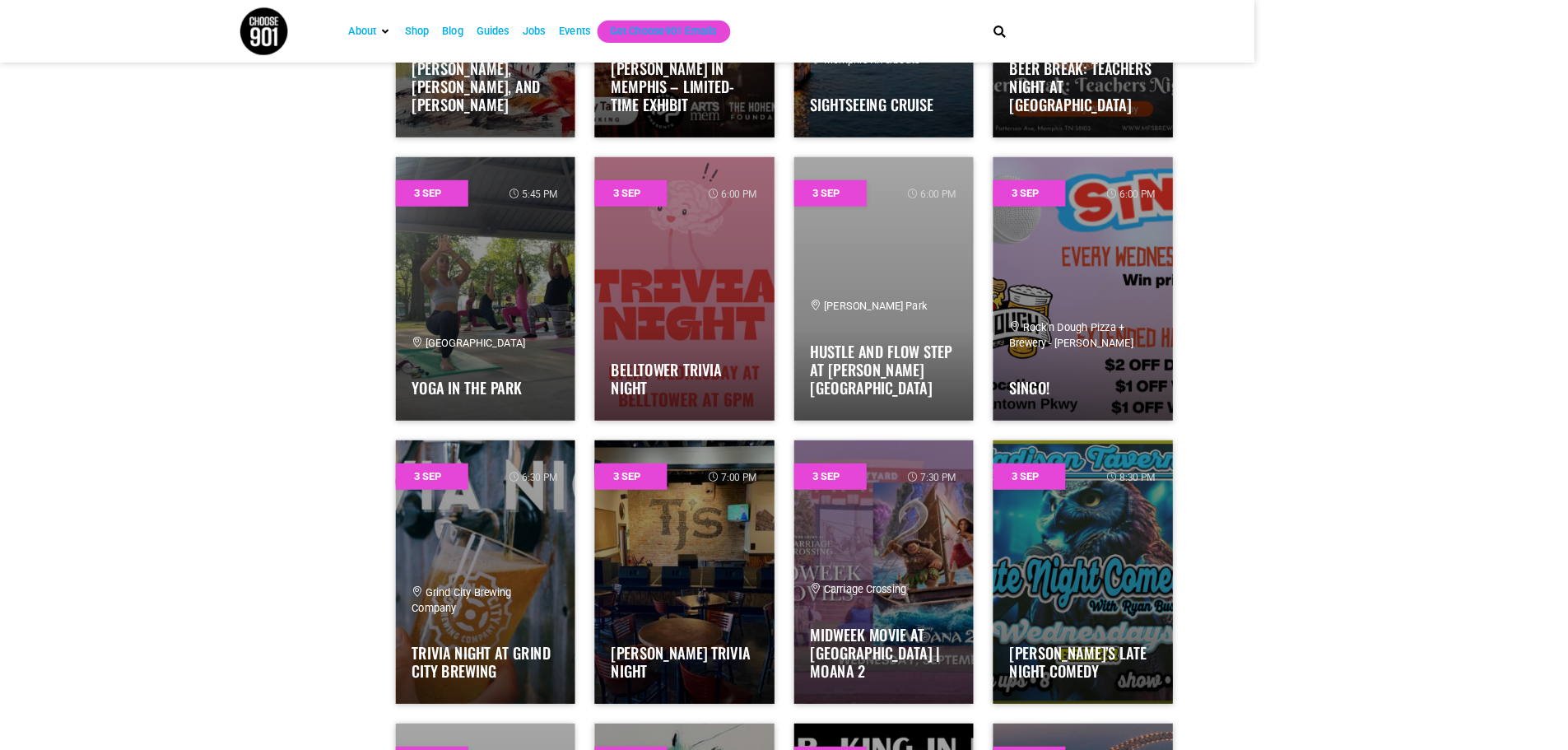
scroll to position [2204, 0]
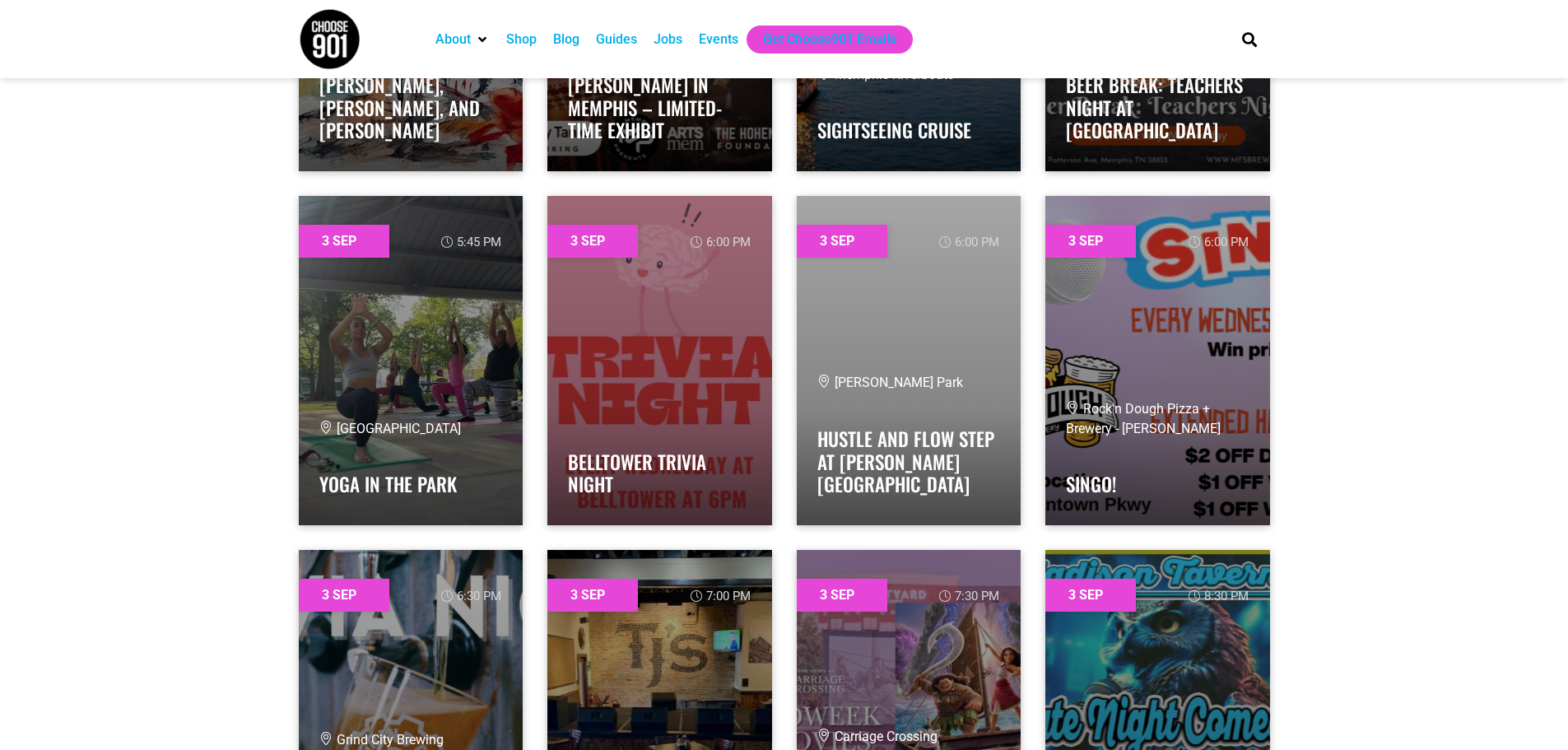
drag, startPoint x: 1956, startPoint y: 2, endPoint x: 212, endPoint y: 345, distance: 1777.4
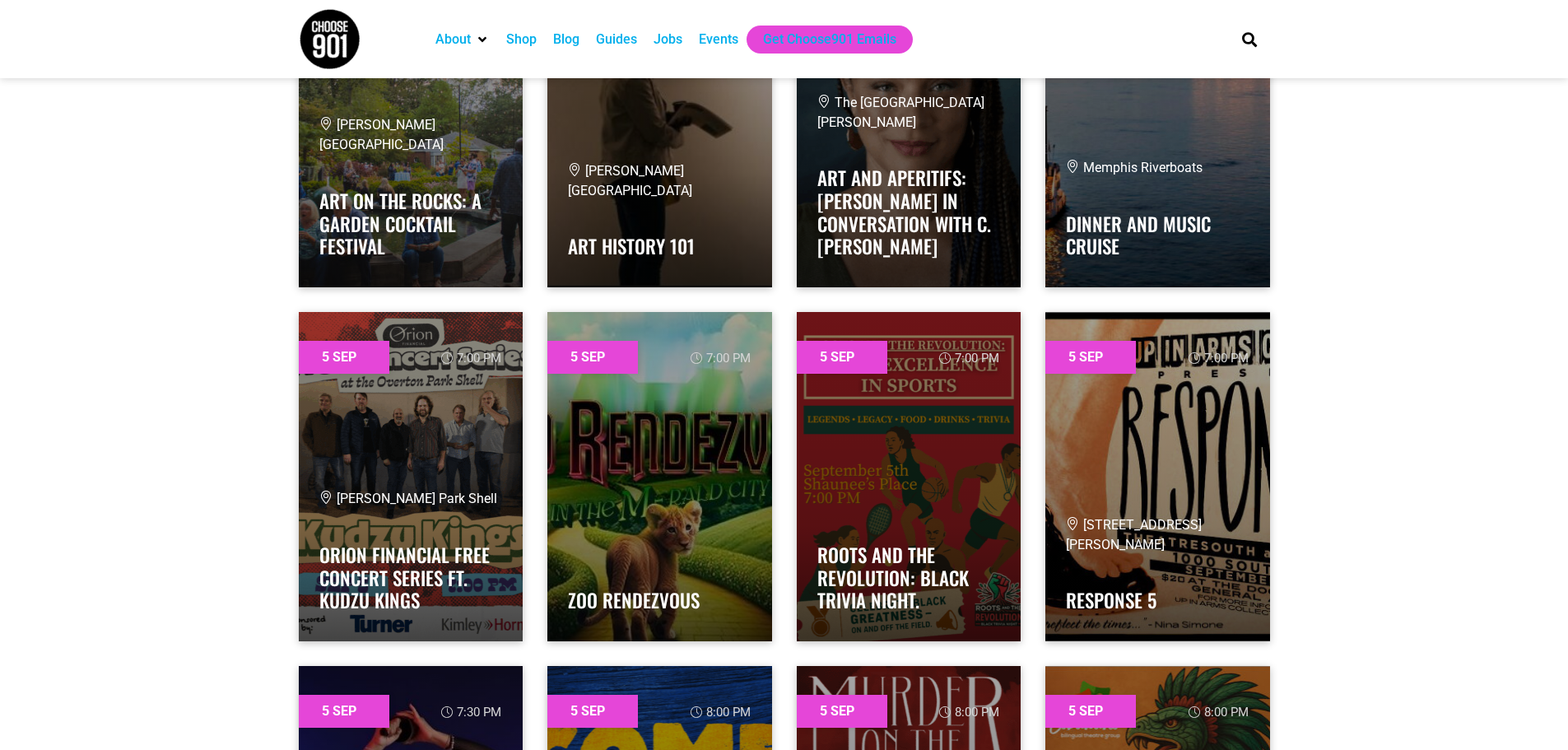
scroll to position [5322, 0]
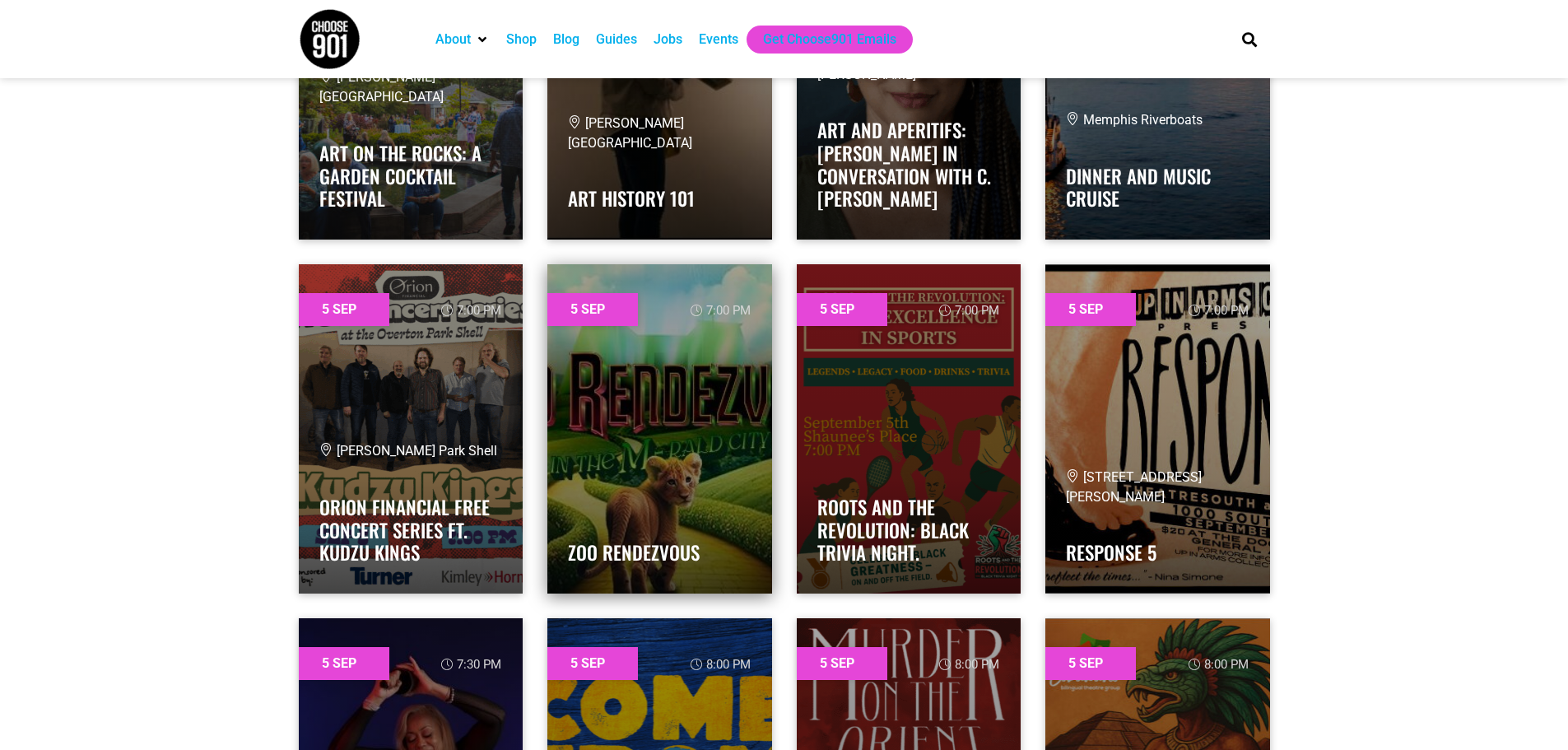
click at [731, 425] on link at bounding box center [660, 428] width 224 height 329
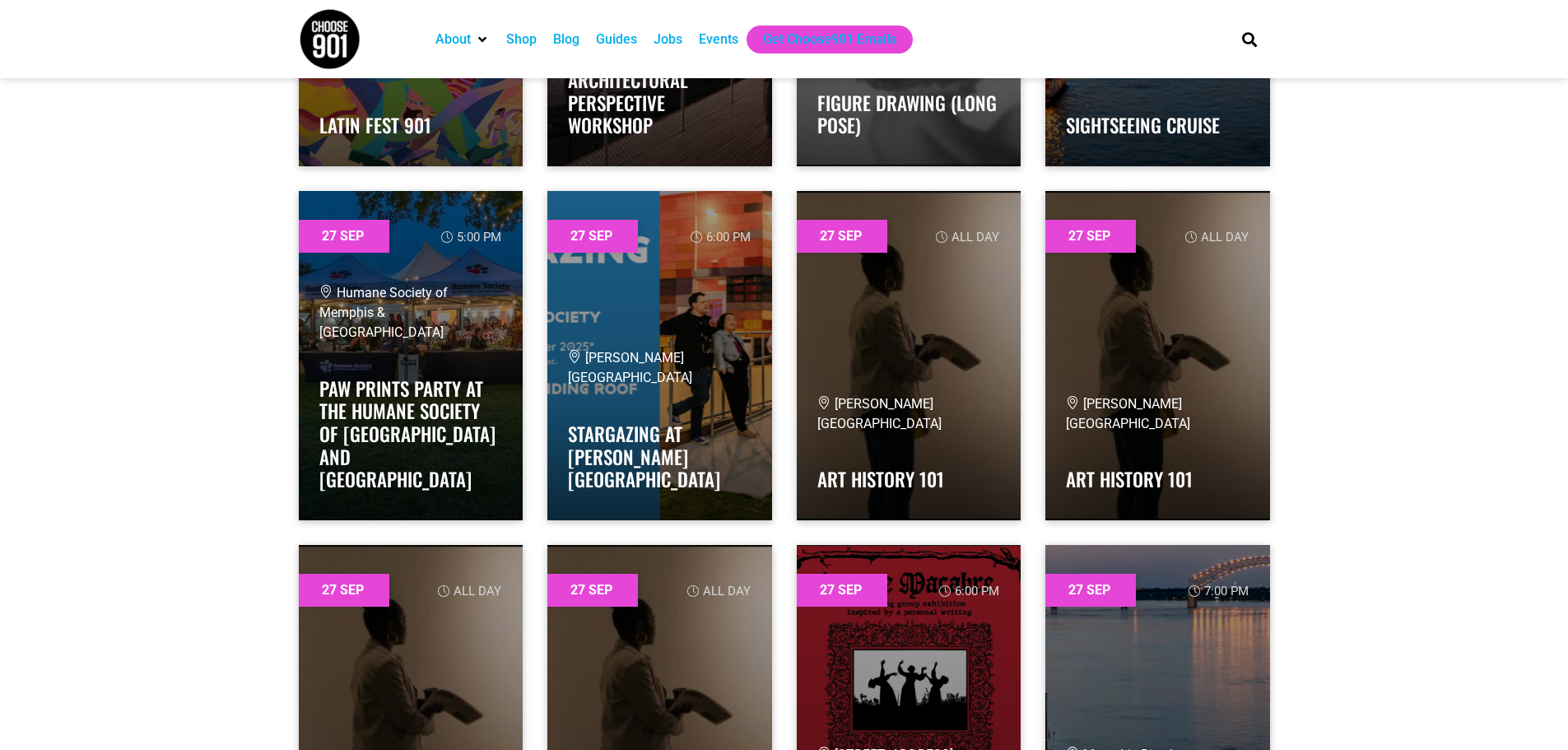
scroll to position [36590, 0]
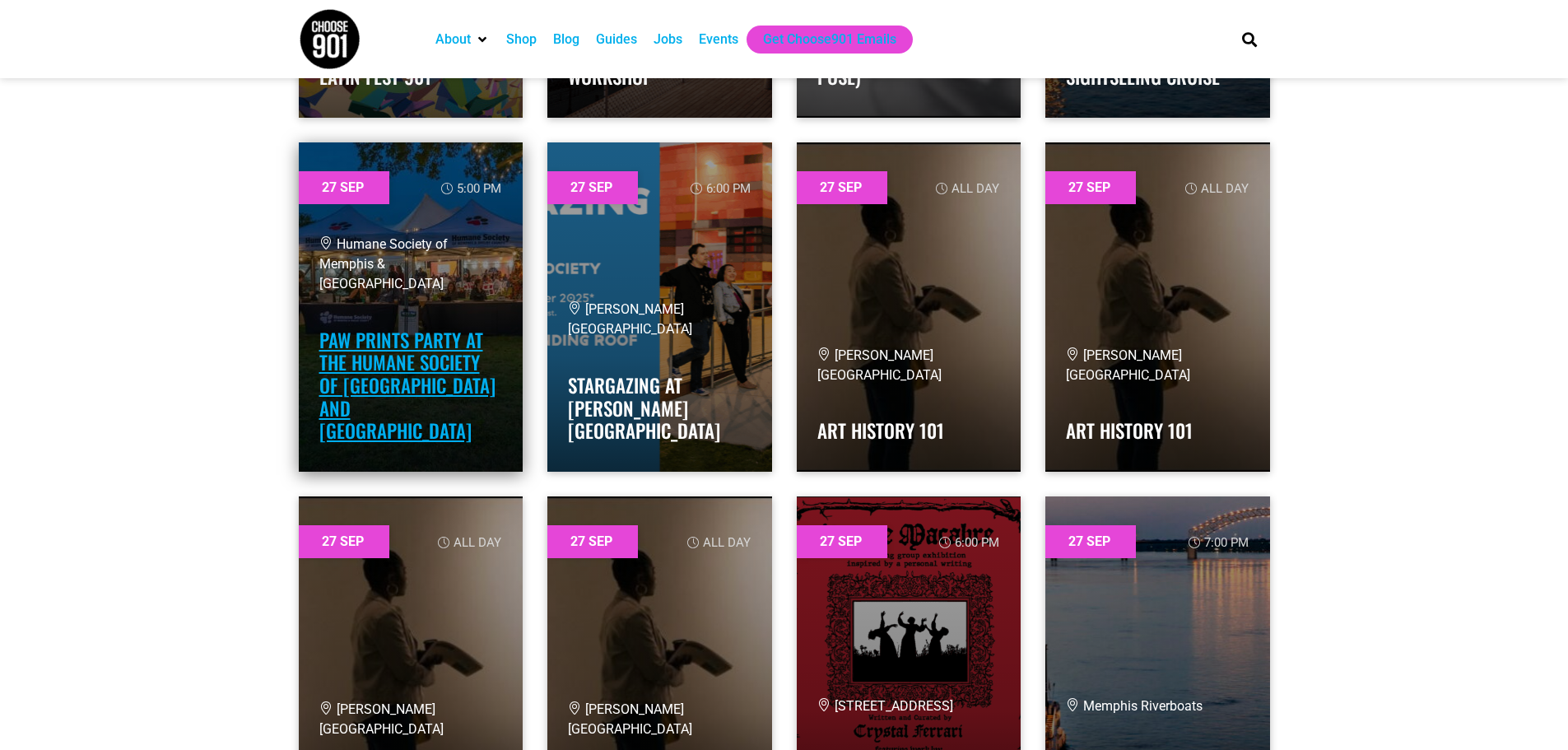
click at [458, 377] on link "Paw Prints Party at the Humane Society of [GEOGRAPHIC_DATA] and [GEOGRAPHIC_DAT…" at bounding box center [407, 385] width 176 height 119
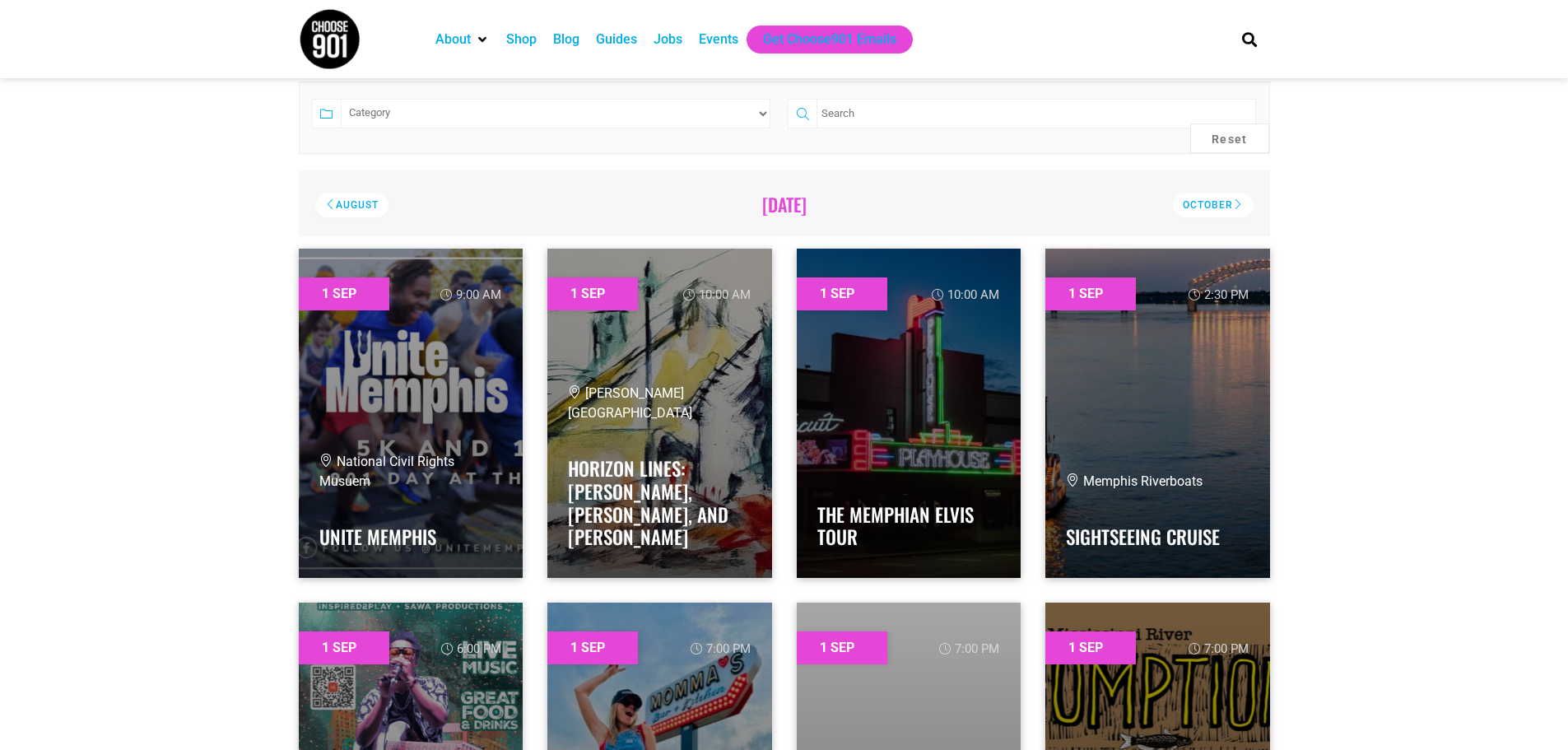
scroll to position [0, 0]
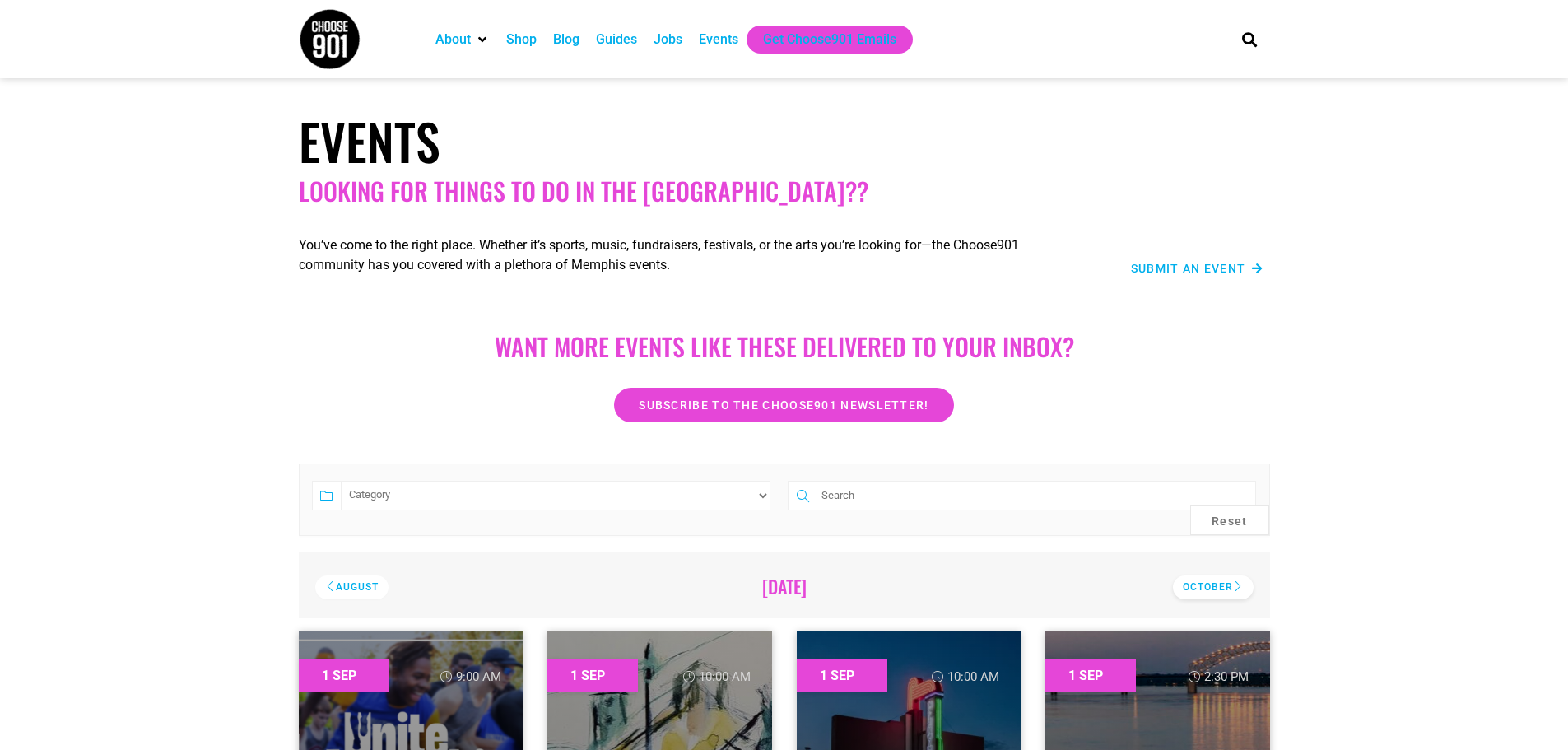
click at [1227, 586] on div "October" at bounding box center [1214, 587] width 81 height 24
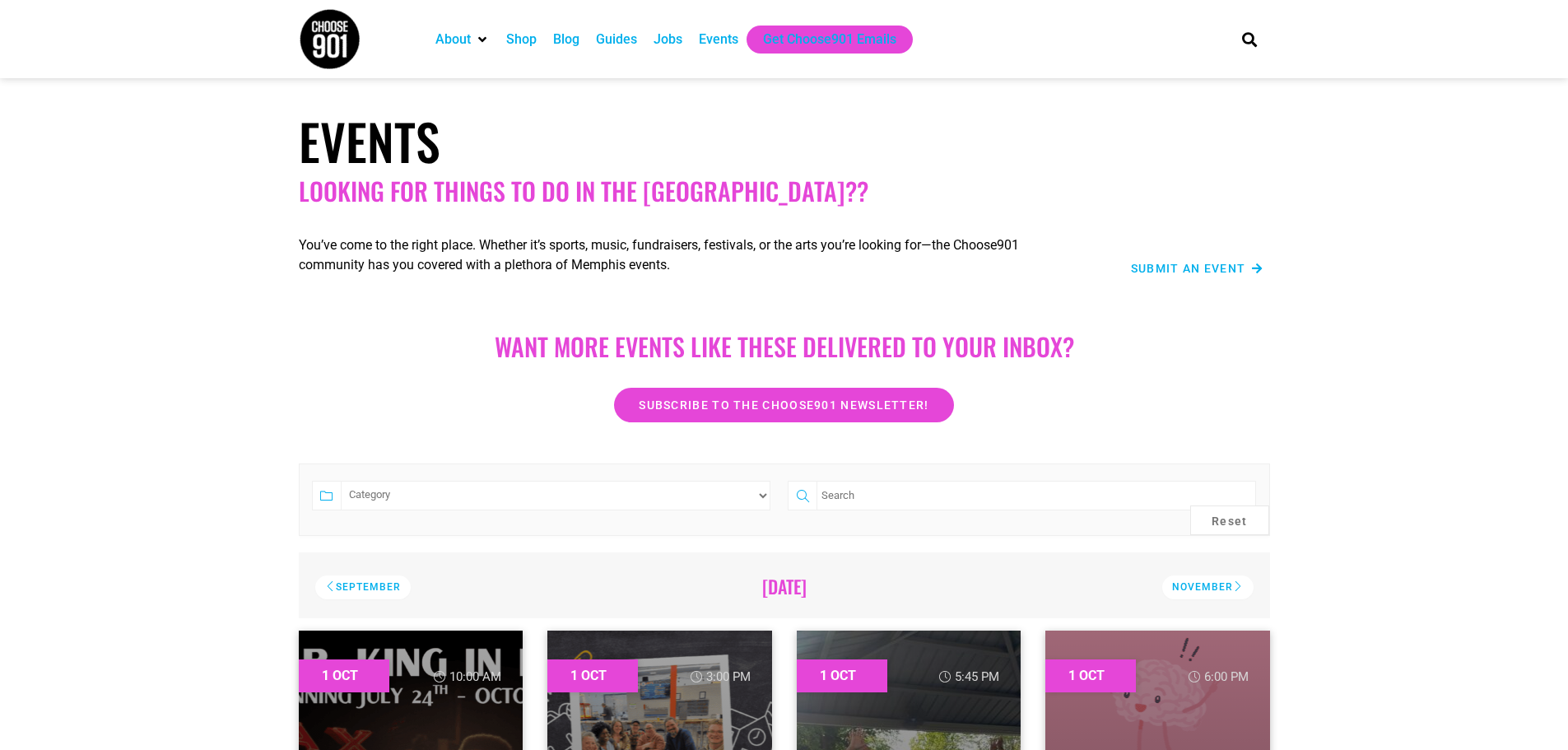
click at [759, 493] on select "Category Adults Only Career Comedy Education Family Friendly Festival Film Food…" at bounding box center [556, 495] width 431 height 29
select select "75"
click at [341, 481] on select "Category Adults Only Career Comedy Education Family Friendly Festival Film Food…" at bounding box center [556, 495] width 431 height 29
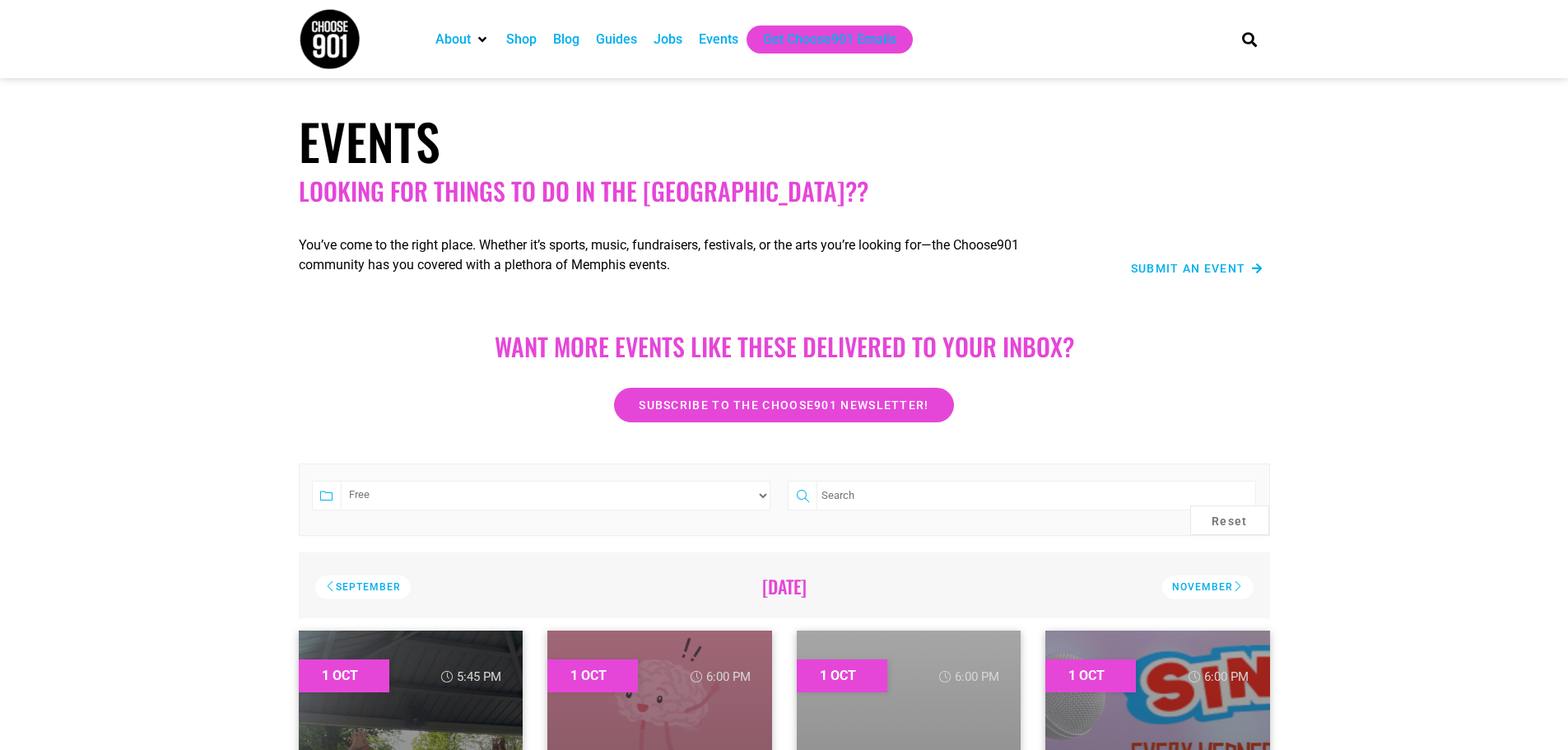
click at [747, 500] on select "Category Adults Only Career Comedy Education Family Friendly Festival Film Food…" at bounding box center [556, 495] width 431 height 29
select select
click at [341, 481] on select "Category Adults Only Career Comedy Education Family Friendly Festival Film Food…" at bounding box center [556, 495] width 431 height 29
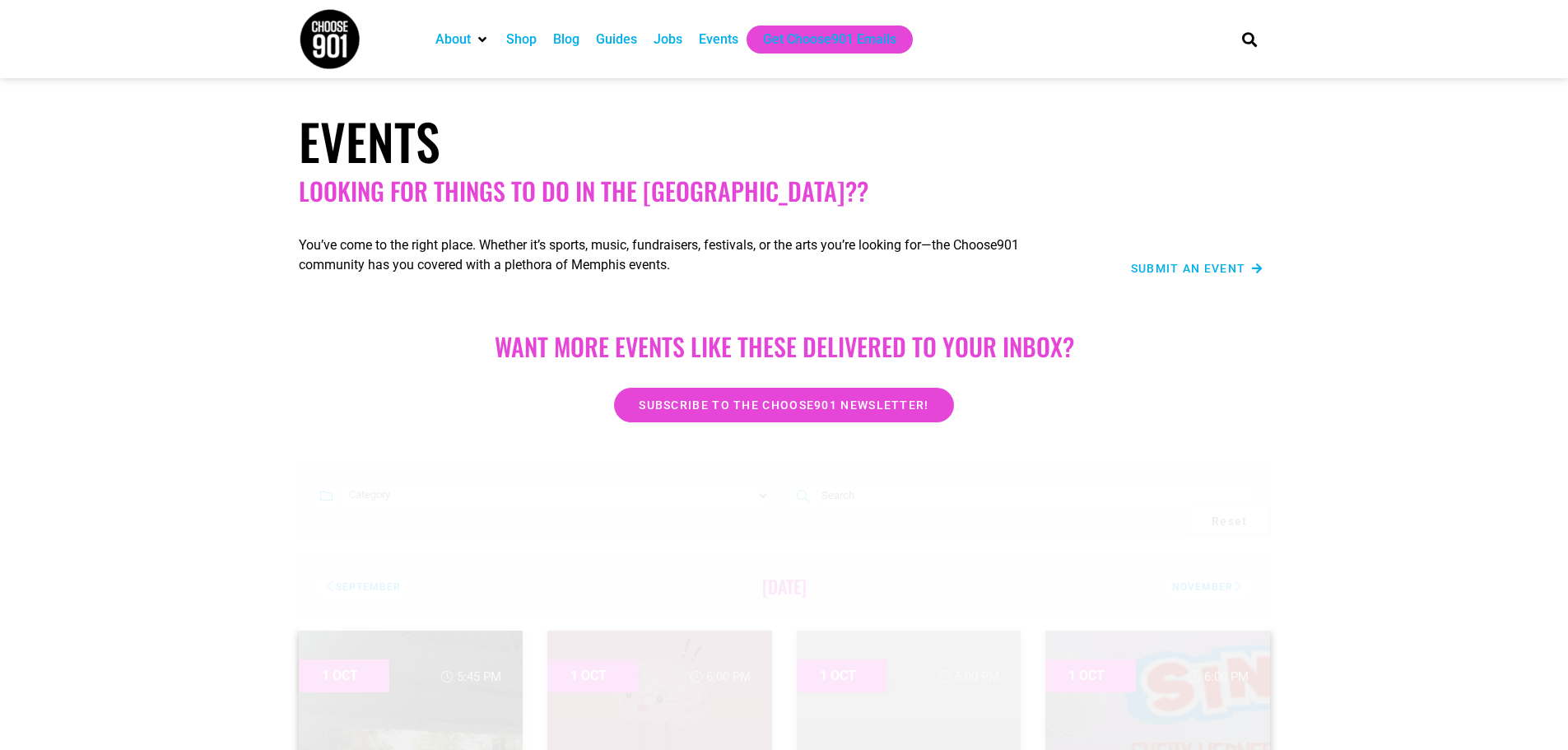
drag, startPoint x: 407, startPoint y: 351, endPoint x: 427, endPoint y: 334, distance: 26.2
click at [407, 351] on h2 "Want more EVENTS LIKE THESE DELIVERED TO YOUR INBOX?" at bounding box center [785, 346] width 939 height 29
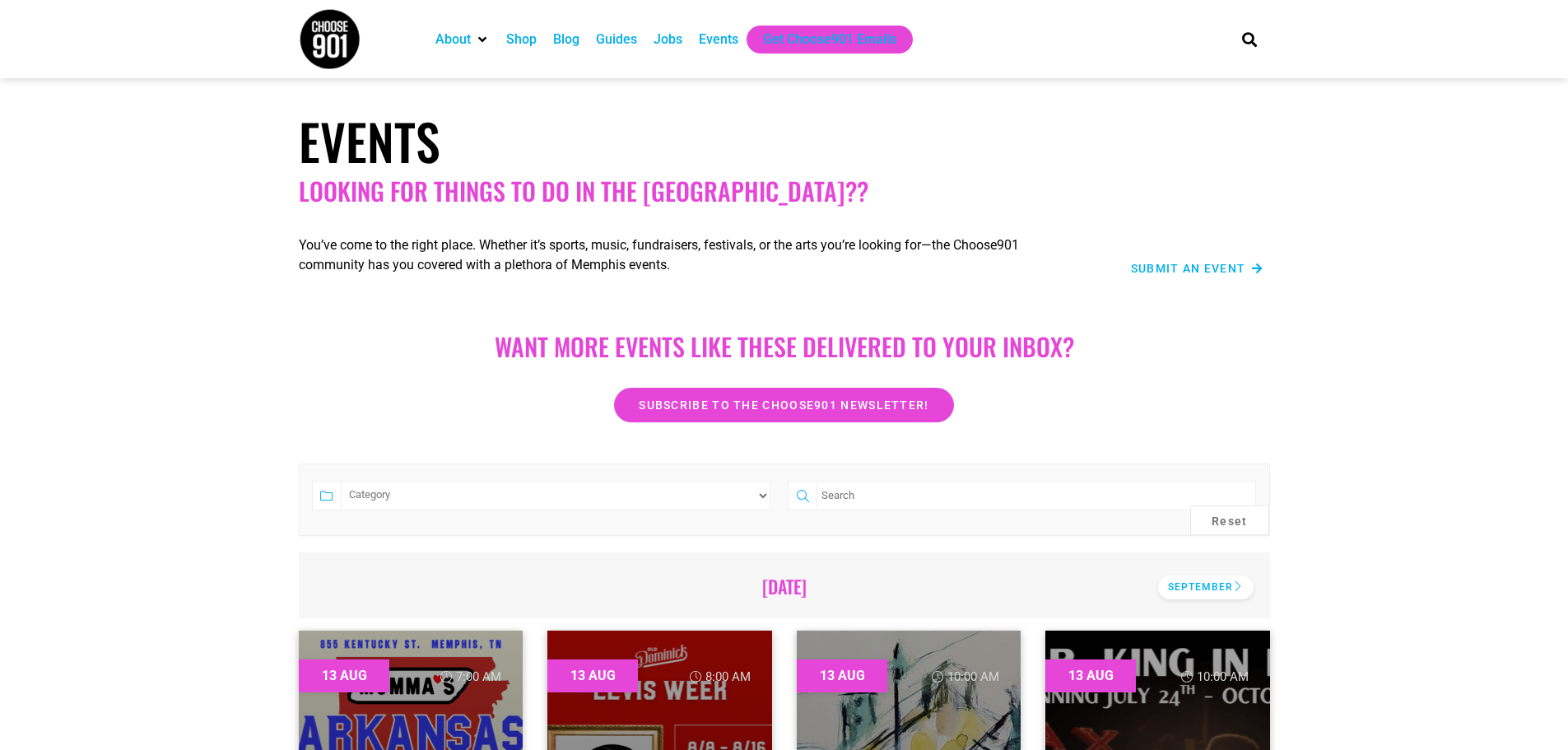
click at [1227, 589] on div "September" at bounding box center [1205, 587] width 95 height 24
